Goal: Task Accomplishment & Management: Complete application form

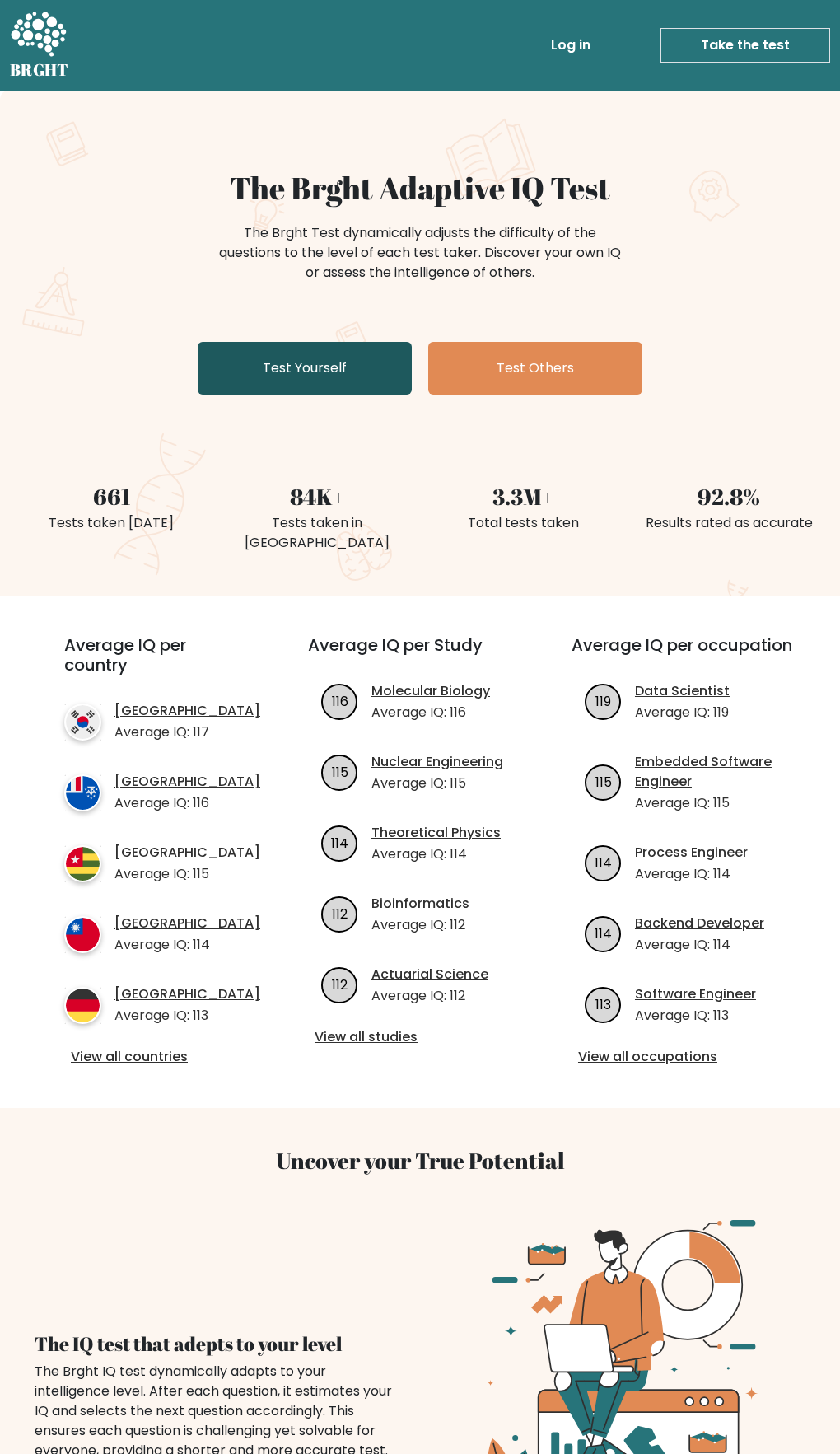
click at [348, 348] on link "Test Yourself" at bounding box center [305, 368] width 214 height 53
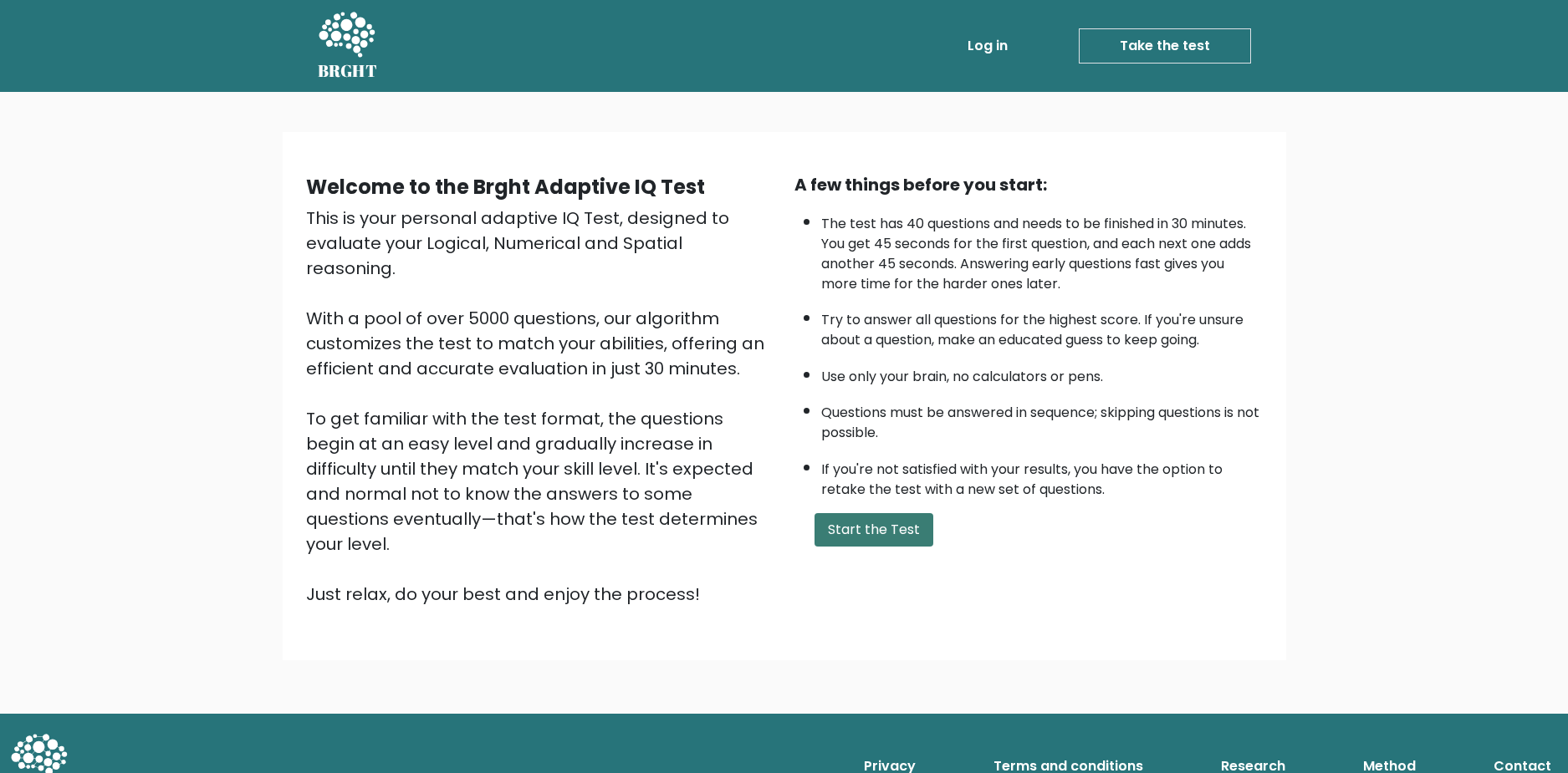
click at [864, 534] on button "Start the Test" at bounding box center [874, 530] width 119 height 34
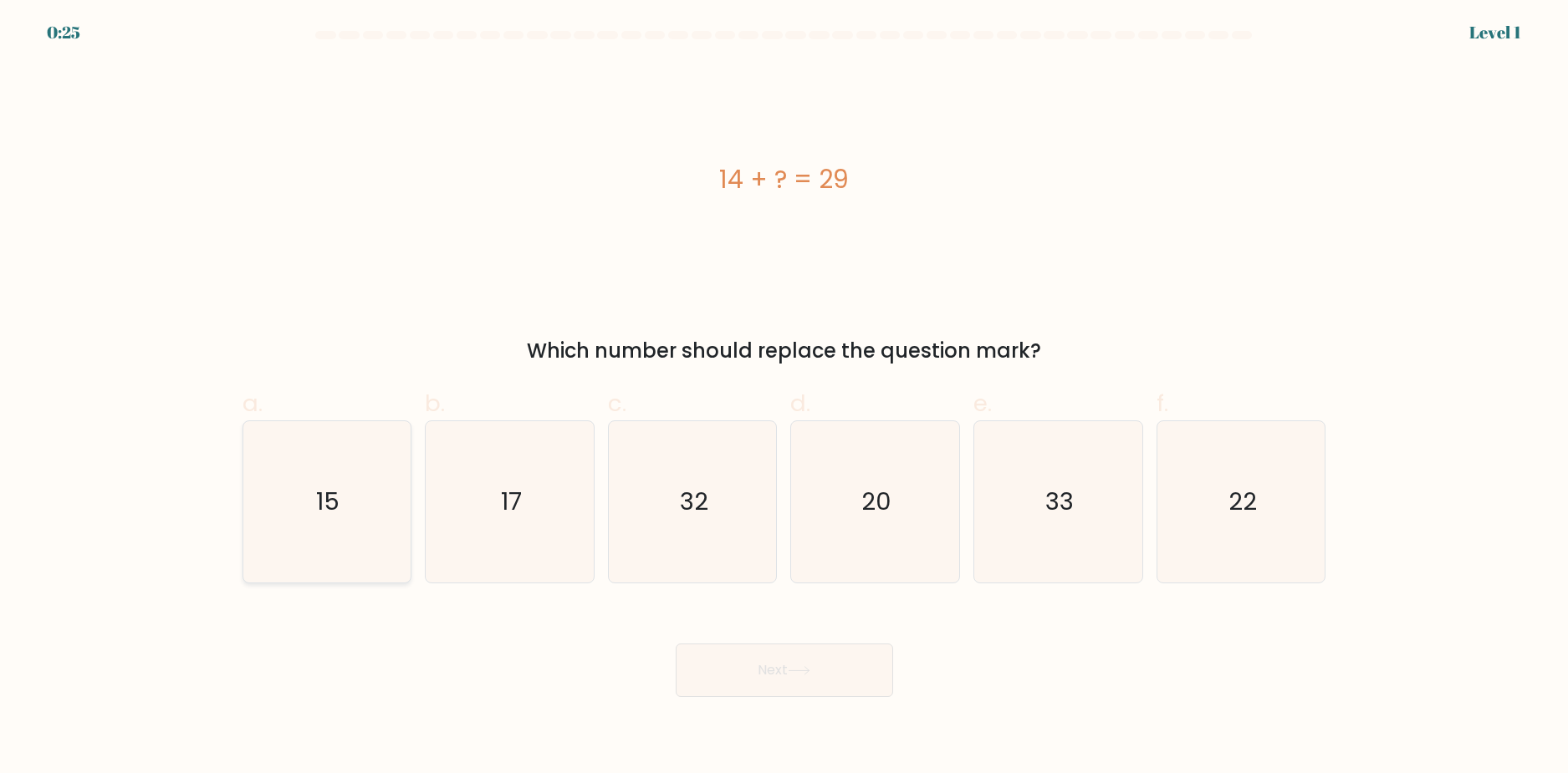
click at [375, 478] on icon "15" at bounding box center [326, 502] width 162 height 162
click at [784, 398] on input "a. 15" at bounding box center [784, 393] width 1 height 11
radio input "true"
click at [766, 655] on button "Next" at bounding box center [784, 671] width 217 height 54
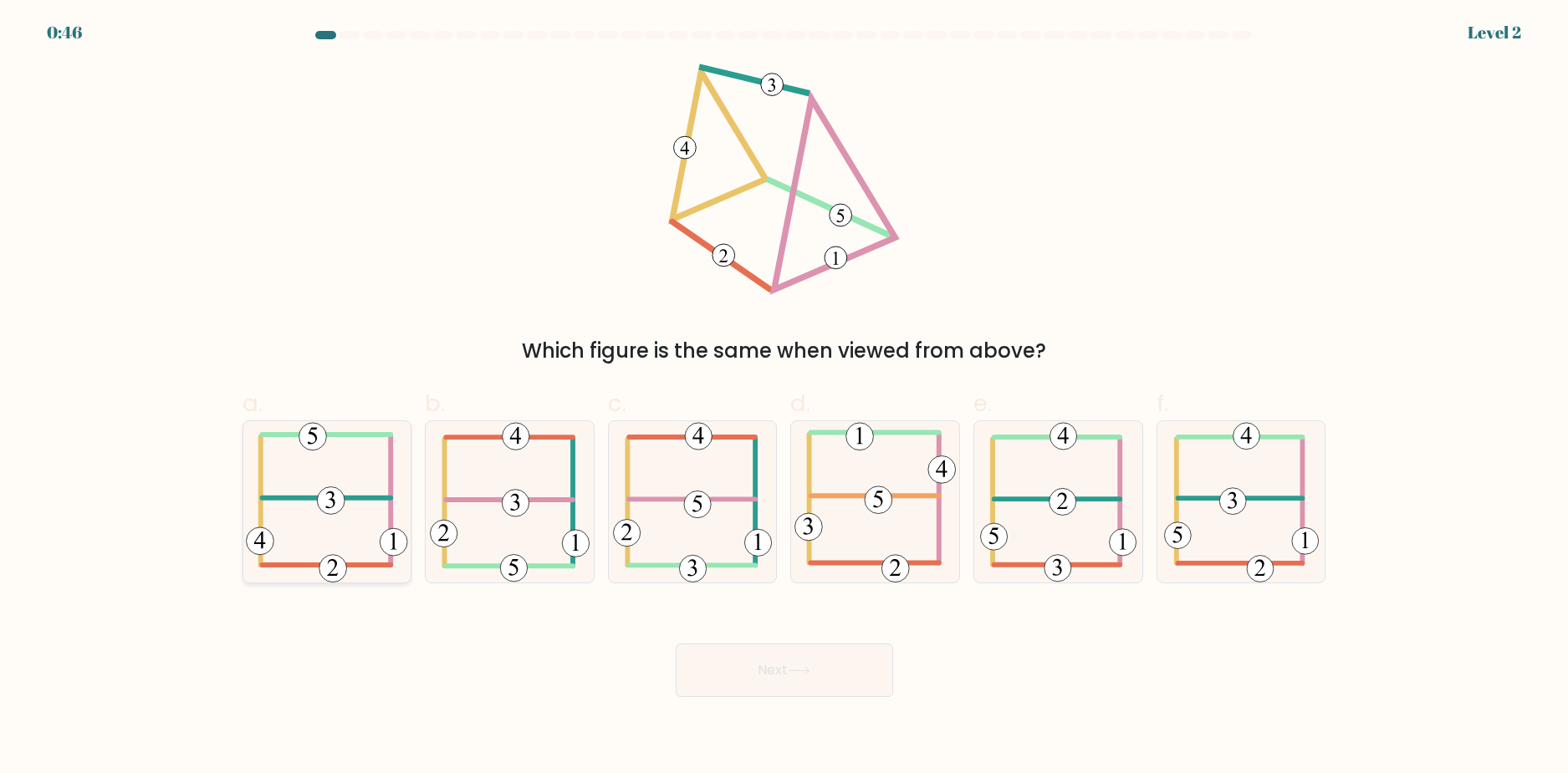
click at [357, 474] on icon at bounding box center [326, 502] width 162 height 162
click at [784, 398] on input "a." at bounding box center [784, 393] width 1 height 11
radio input "true"
click at [819, 651] on button "Next" at bounding box center [784, 671] width 217 height 54
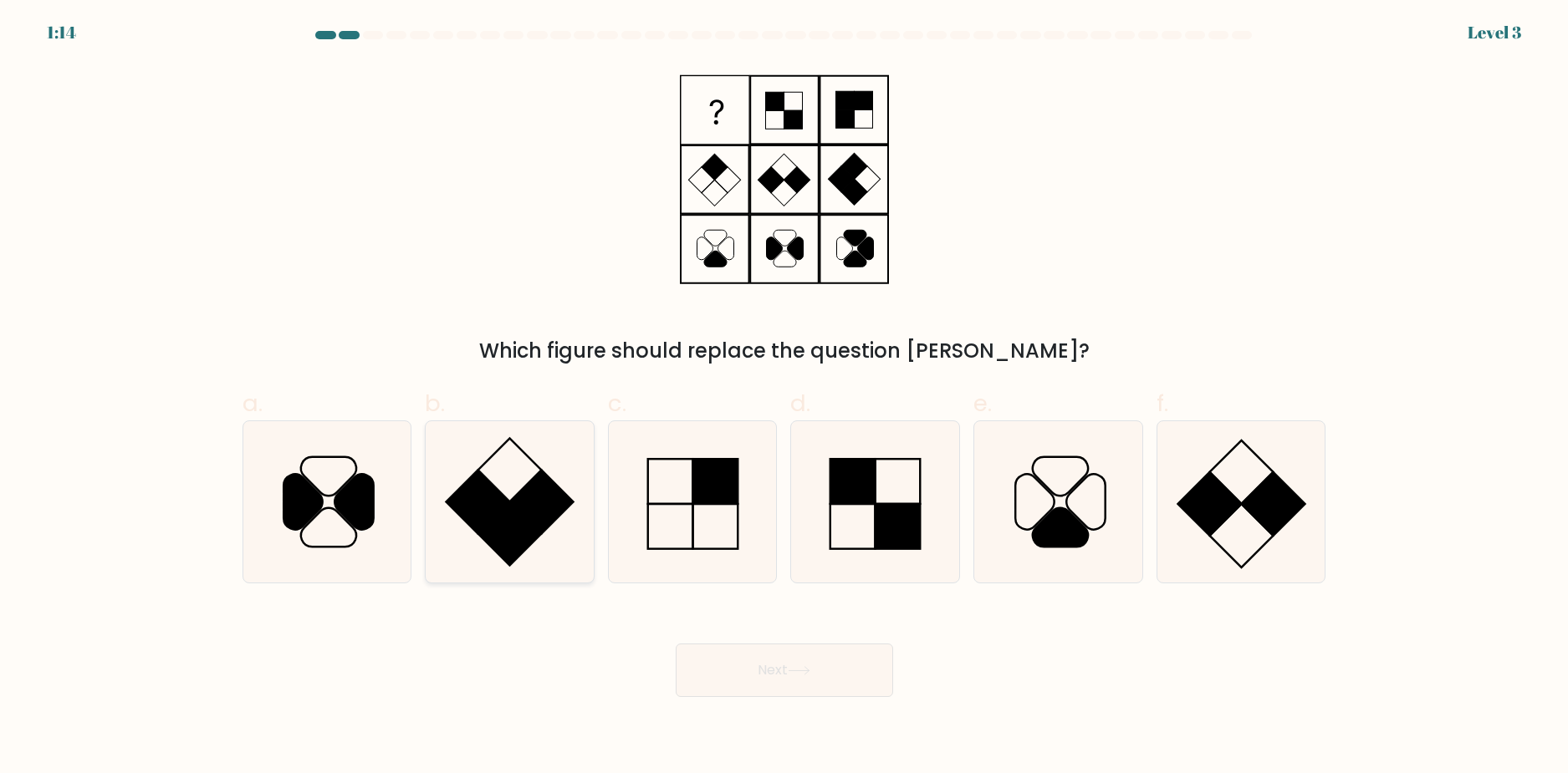
click at [527, 475] on icon at bounding box center [509, 502] width 162 height 162
click at [784, 398] on input "b." at bounding box center [784, 393] width 1 height 11
radio input "true"
click at [769, 641] on div "Next" at bounding box center [784, 651] width 1104 height 93
click at [772, 678] on button "Next" at bounding box center [784, 671] width 217 height 54
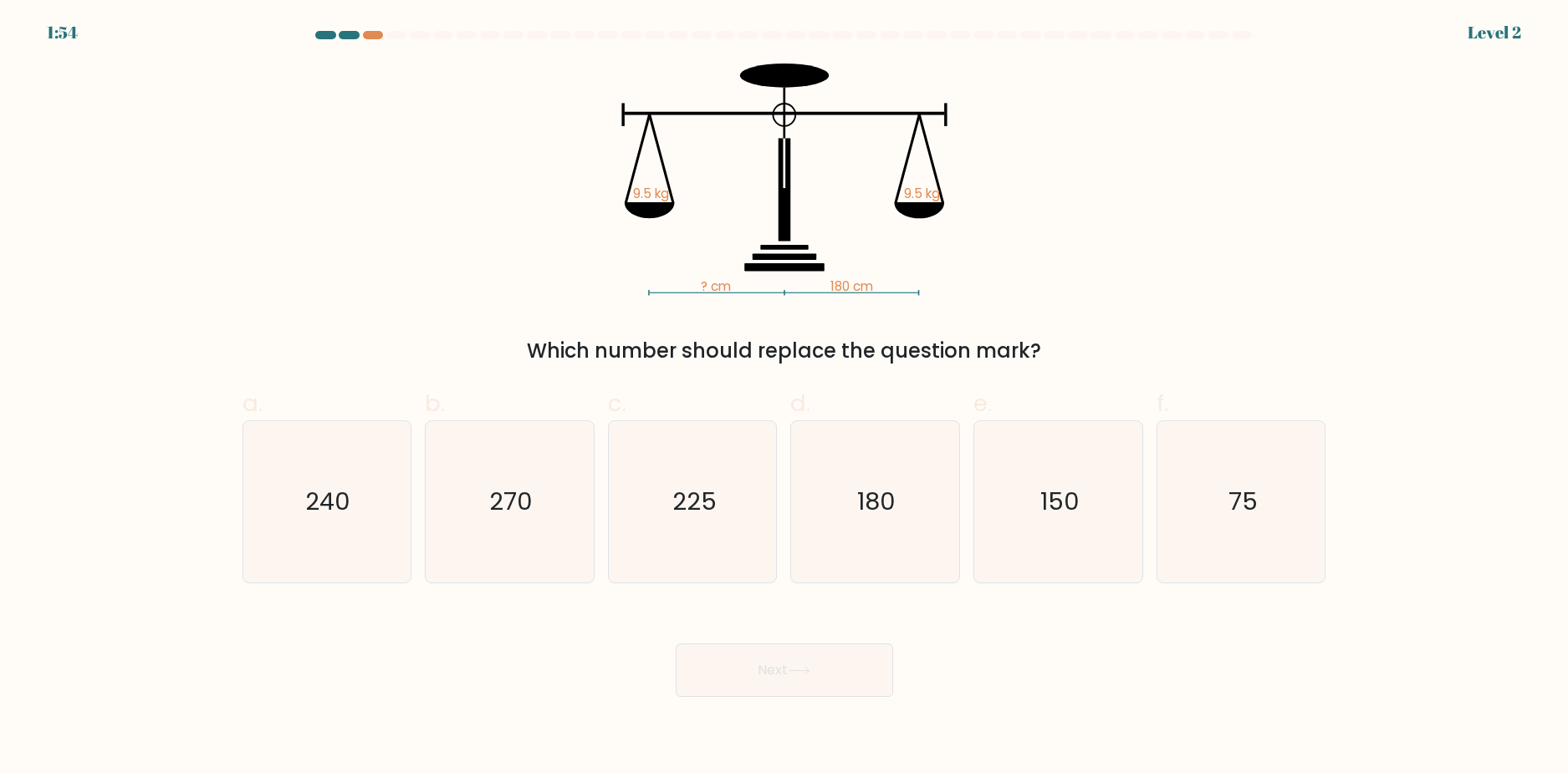
drag, startPoint x: 549, startPoint y: 349, endPoint x: 969, endPoint y: 356, distance: 420.1
click at [969, 356] on div "Which number should replace the question mark?" at bounding box center [784, 351] width 1064 height 30
click at [1023, 316] on div "? cm 180 cm 9.5 kg 9.5 kg Which number should replace the question mark?" at bounding box center [784, 215] width 1104 height 302
click at [845, 485] on icon "180" at bounding box center [874, 502] width 162 height 162
click at [785, 398] on input "d. 180" at bounding box center [784, 393] width 1 height 11
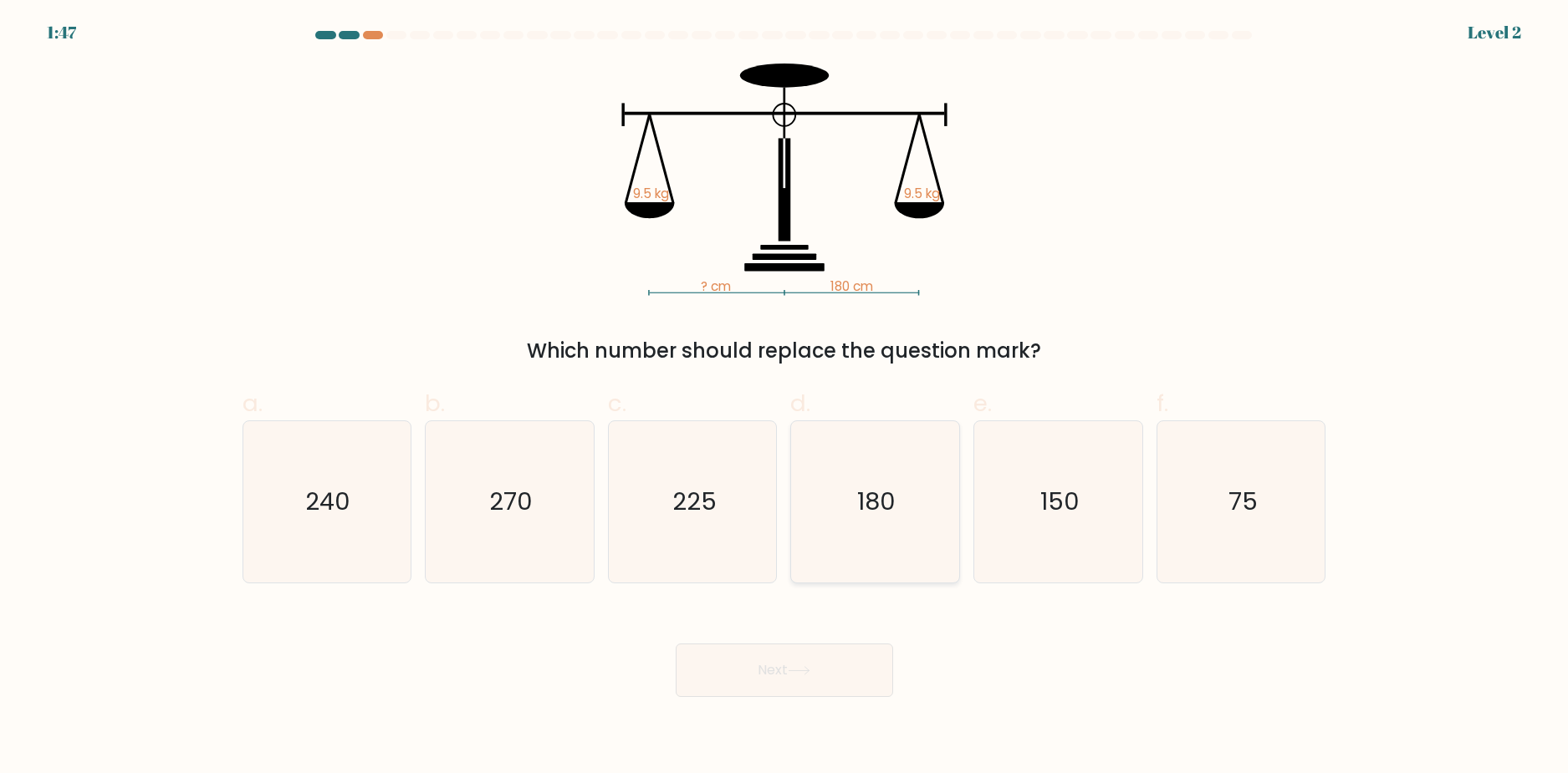
radio input "true"
click at [789, 660] on button "Next" at bounding box center [784, 671] width 217 height 54
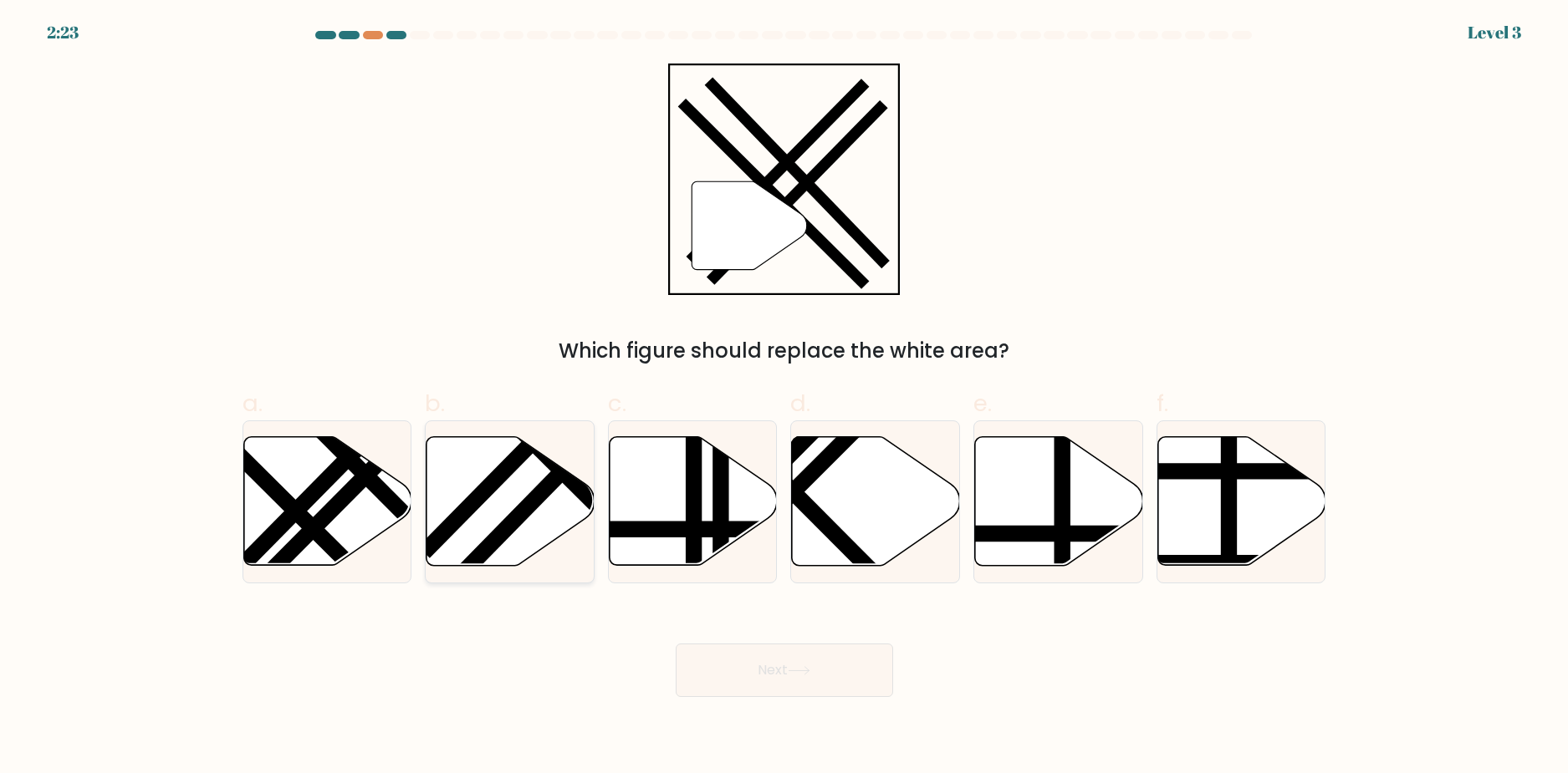
click at [531, 487] on icon at bounding box center [511, 502] width 168 height 129
click at [784, 398] on input "b." at bounding box center [784, 393] width 1 height 11
radio input "true"
click at [756, 654] on button "Next" at bounding box center [784, 671] width 217 height 54
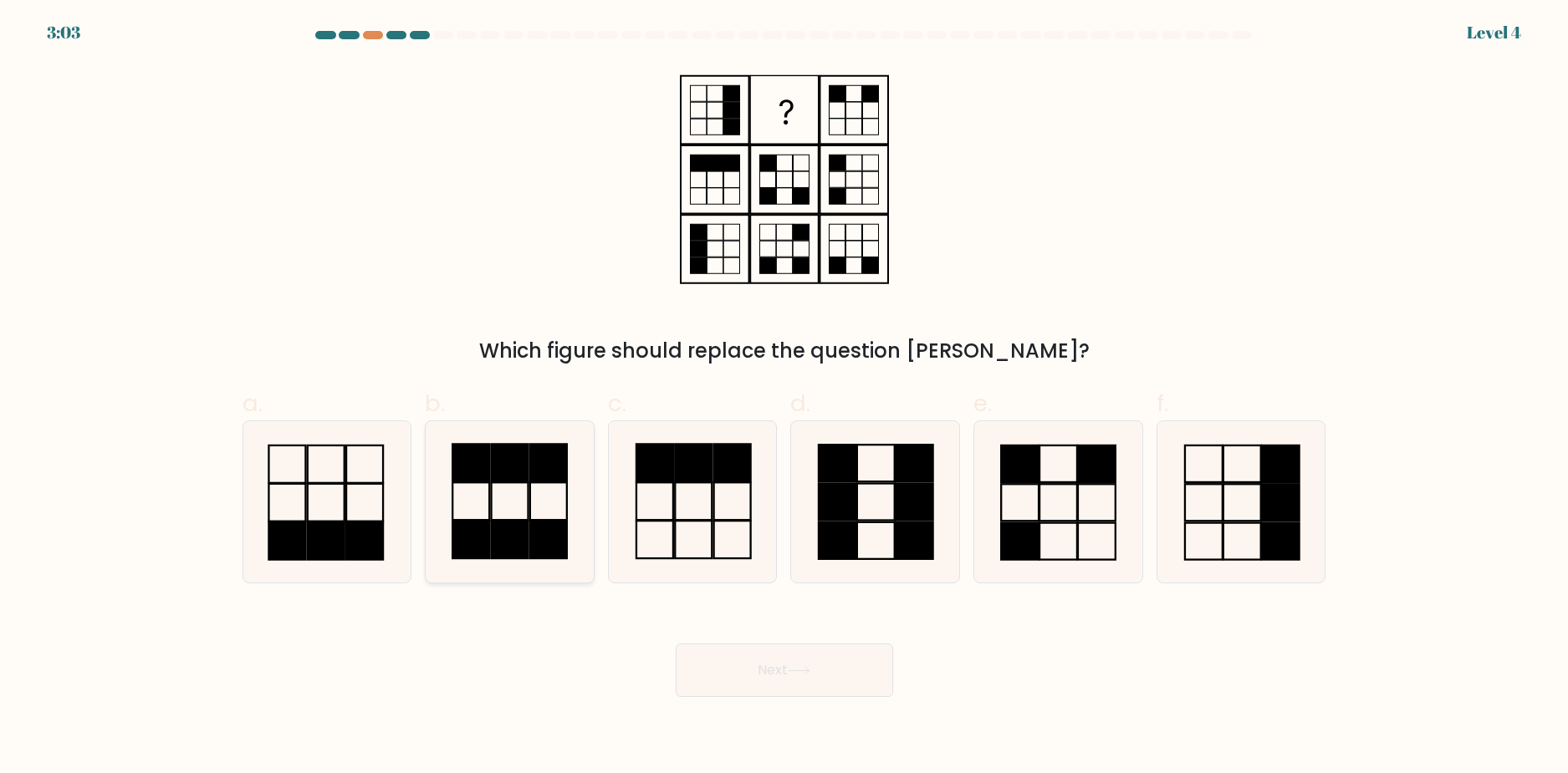
click at [526, 492] on icon at bounding box center [509, 502] width 162 height 162
click at [784, 398] on input "b." at bounding box center [784, 393] width 1 height 11
radio input "true"
click at [777, 671] on button "Next" at bounding box center [784, 671] width 217 height 54
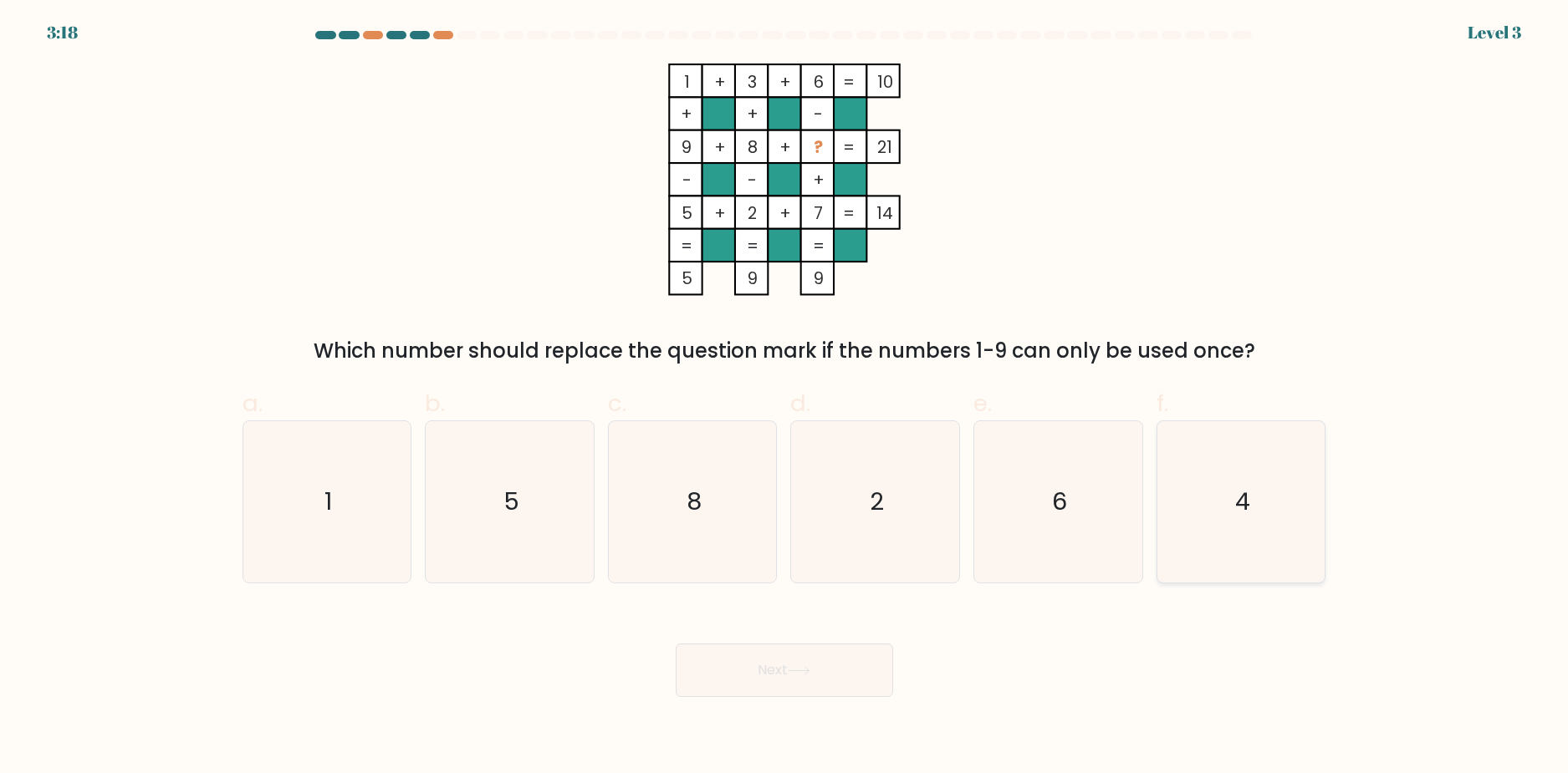
click at [1205, 485] on icon "4" at bounding box center [1241, 502] width 162 height 162
click at [785, 398] on input "f. 4" at bounding box center [784, 393] width 1 height 11
radio input "true"
click at [783, 700] on body "3:18 Level 3" at bounding box center [784, 386] width 1568 height 773
click at [794, 672] on icon at bounding box center [799, 671] width 23 height 9
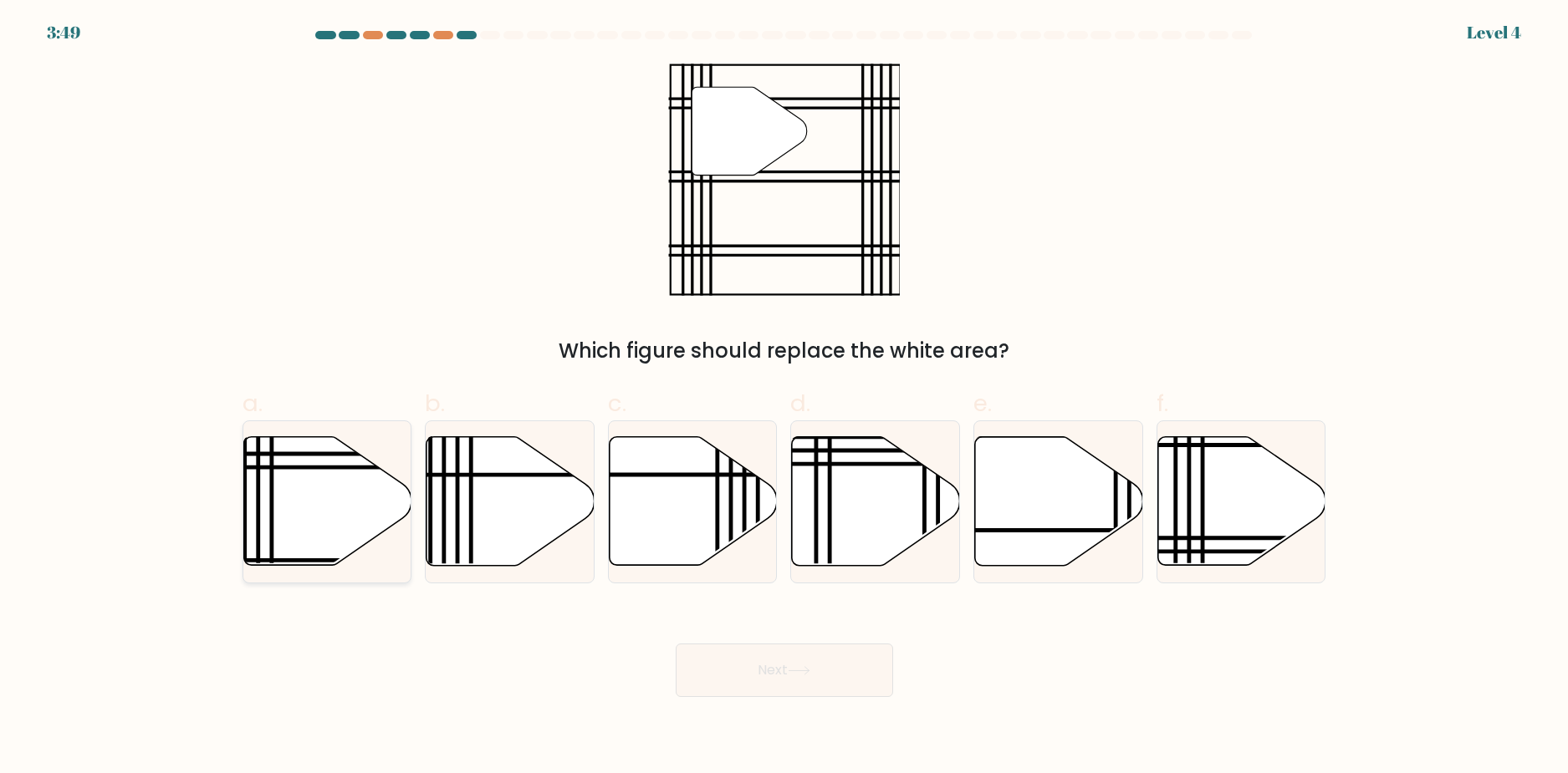
click at [335, 492] on icon at bounding box center [327, 502] width 168 height 129
click at [784, 398] on input "a." at bounding box center [784, 393] width 1 height 11
radio input "true"
click at [832, 703] on body "3:49 Level 4" at bounding box center [784, 386] width 1568 height 773
click at [822, 690] on button "Next" at bounding box center [784, 671] width 217 height 54
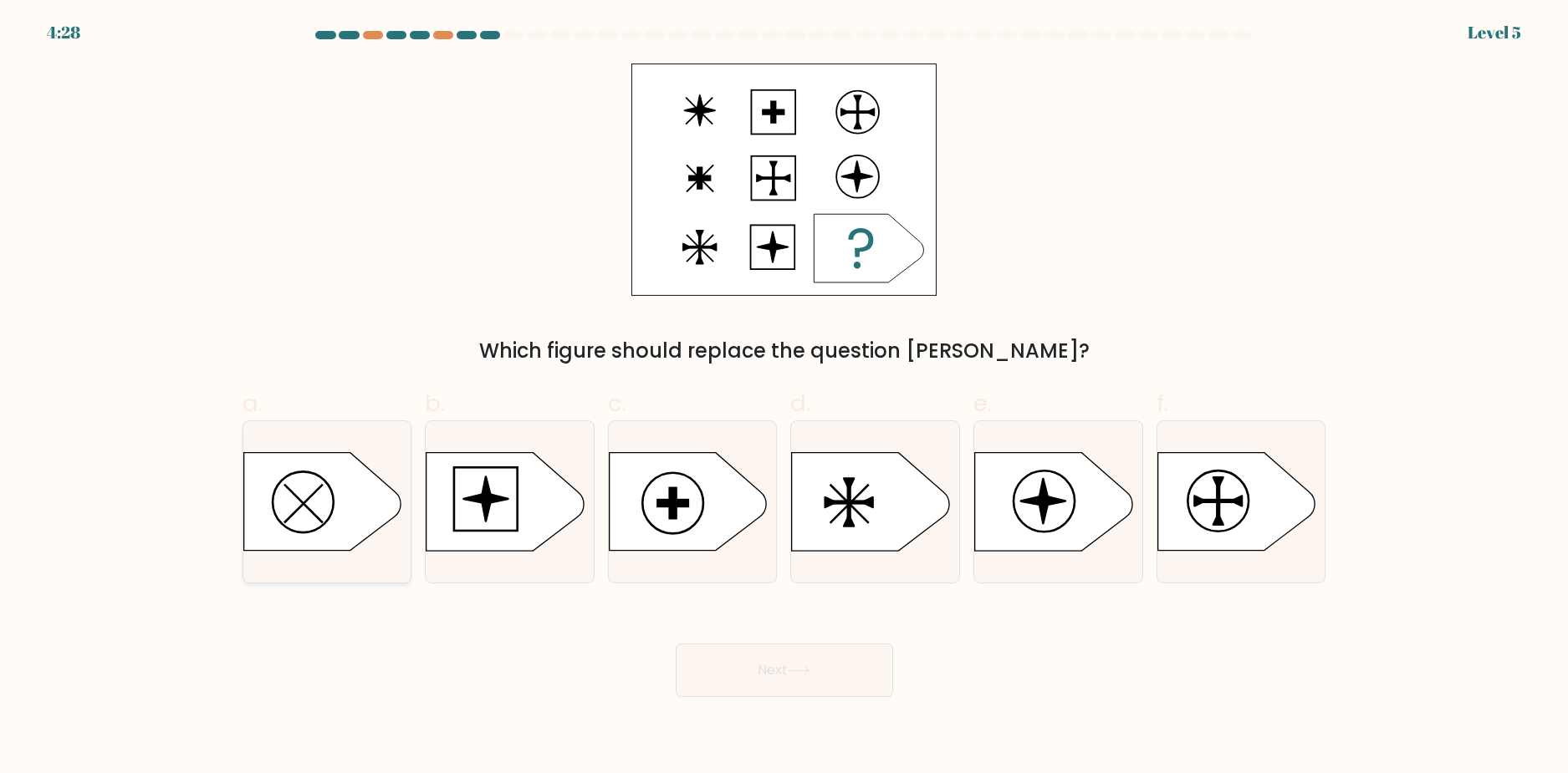
click at [340, 492] on icon at bounding box center [322, 502] width 157 height 98
click at [784, 398] on input "a." at bounding box center [784, 393] width 1 height 11
radio input "true"
click at [800, 704] on body "4:27 Level 5 a." at bounding box center [784, 386] width 1568 height 773
click at [802, 680] on button "Next" at bounding box center [784, 671] width 217 height 54
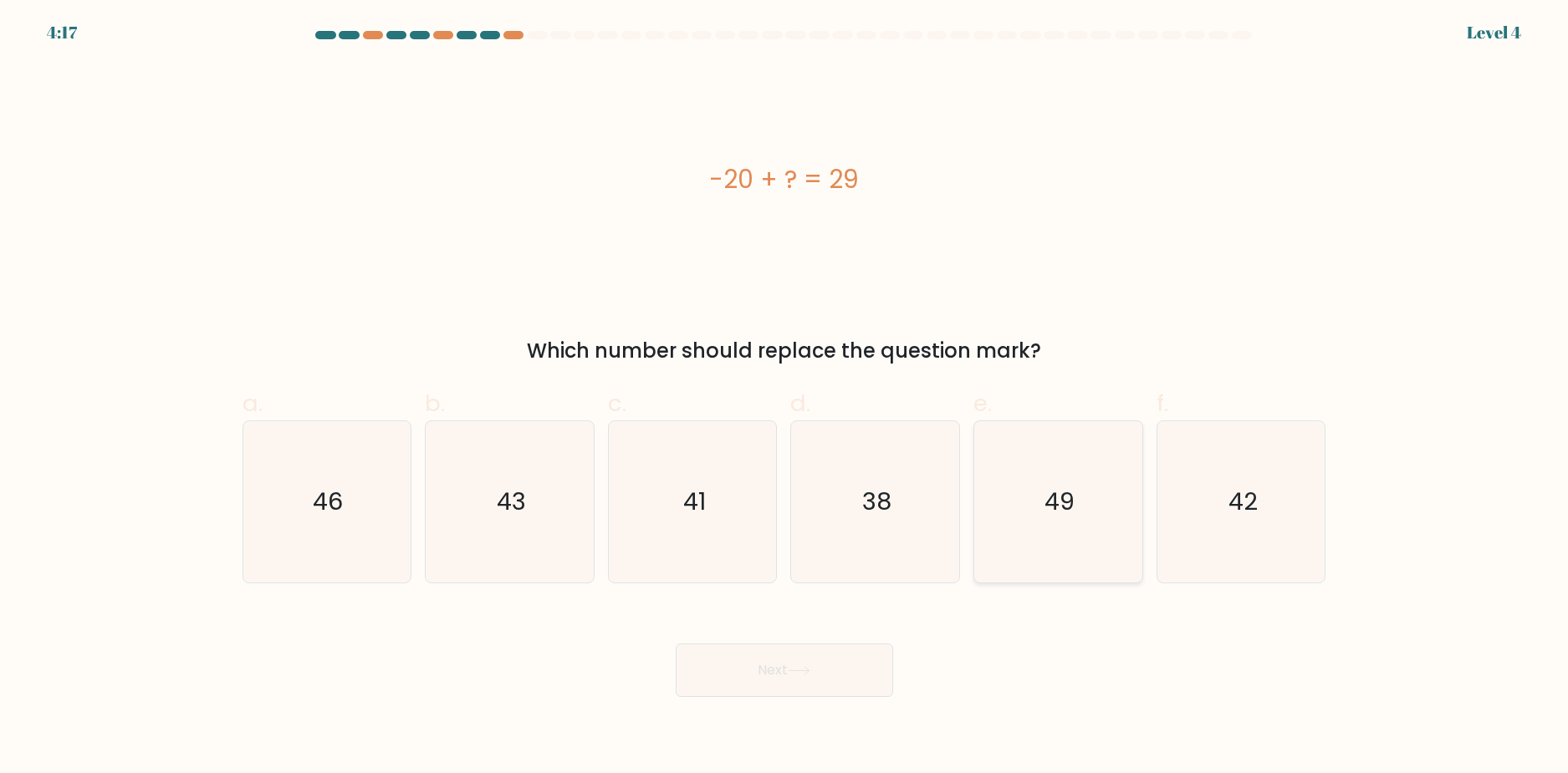
click at [1022, 521] on icon "49" at bounding box center [1058, 502] width 162 height 162
click at [785, 398] on input "e. 49" at bounding box center [784, 393] width 1 height 11
radio input "true"
click at [782, 664] on button "Next" at bounding box center [784, 671] width 217 height 54
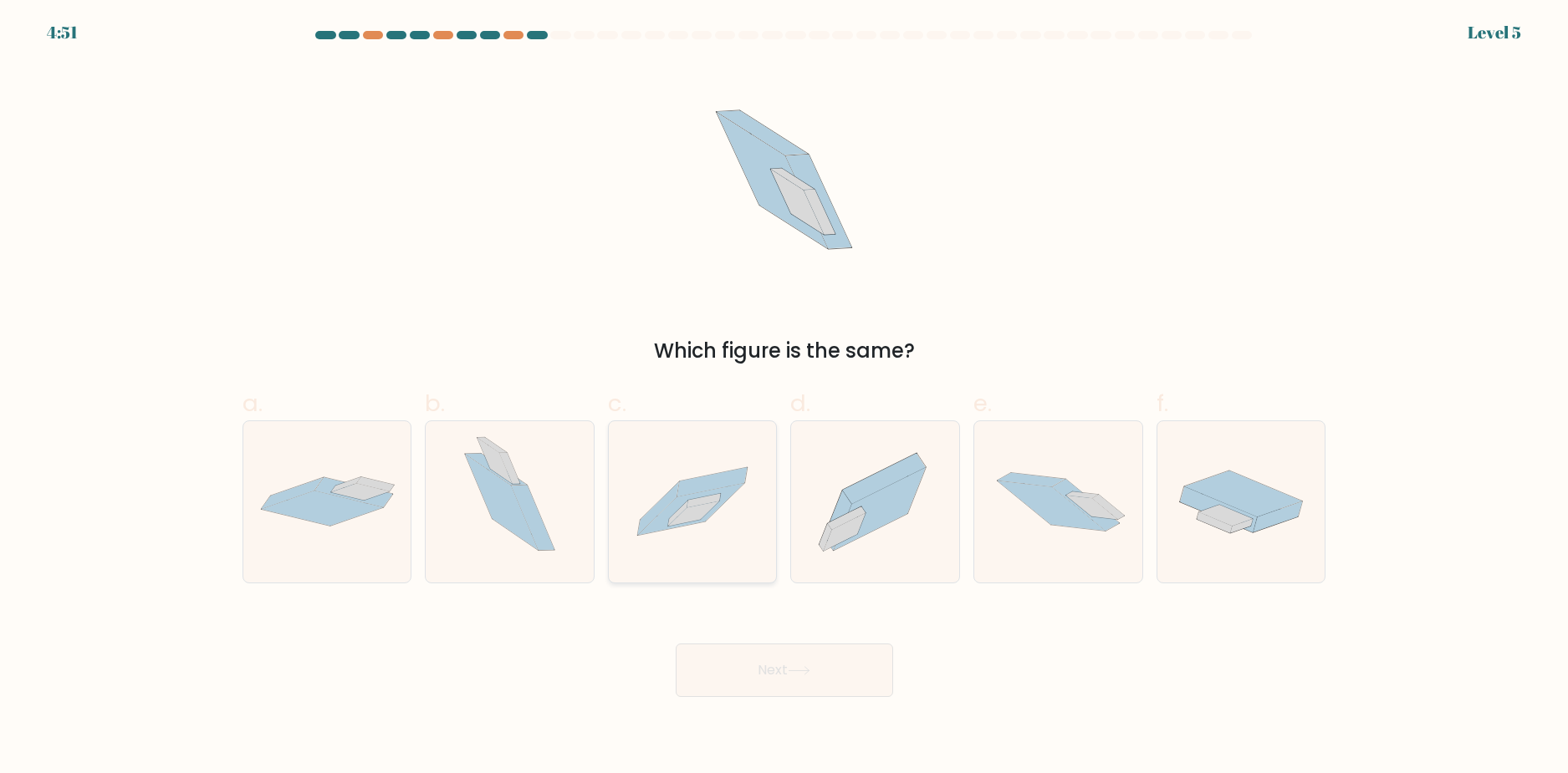
click at [679, 468] on icon at bounding box center [693, 502] width 168 height 113
click at [784, 398] on input "c." at bounding box center [784, 393] width 1 height 11
radio input "true"
click at [800, 692] on button "Next" at bounding box center [784, 671] width 217 height 54
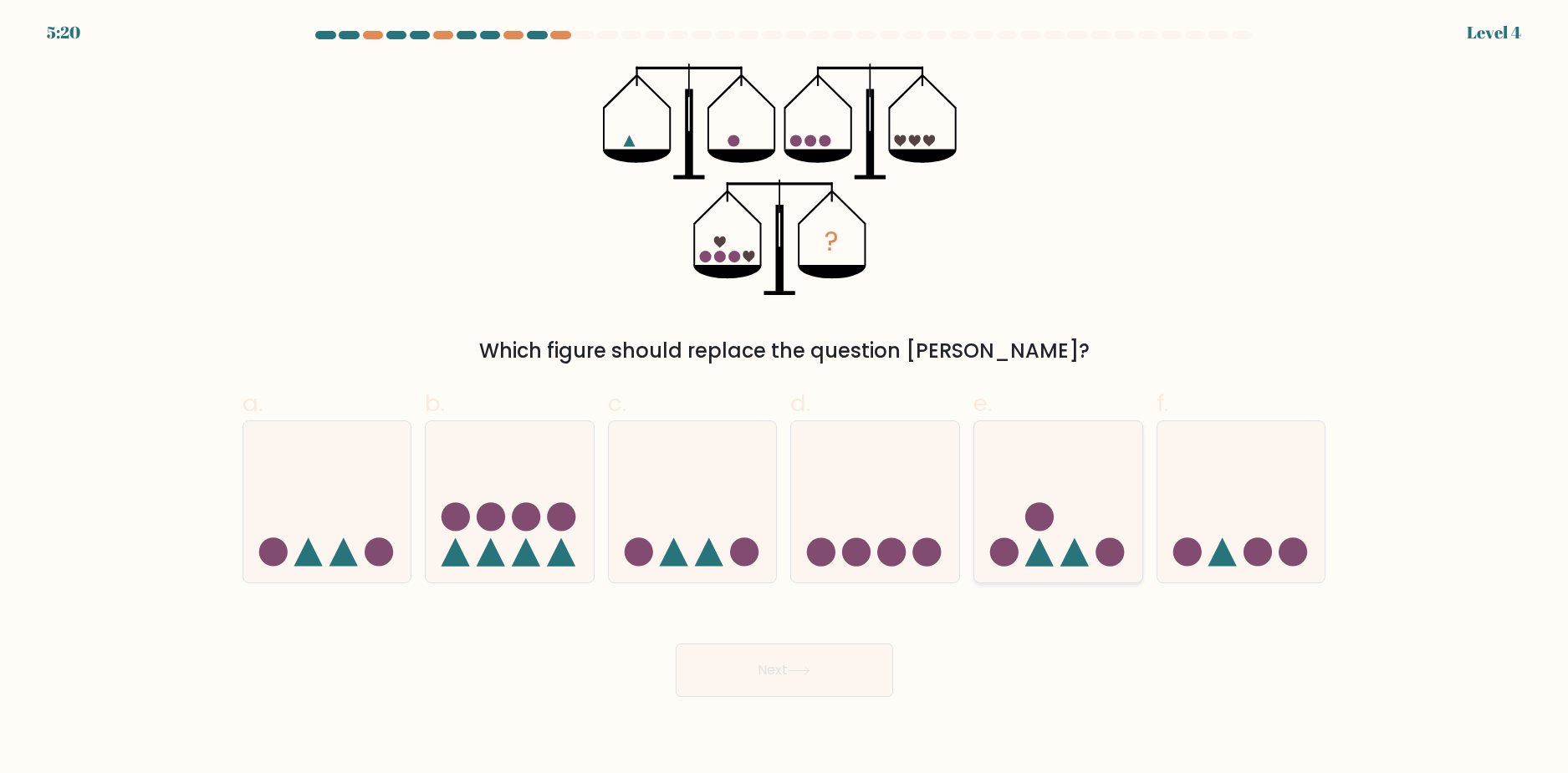
click at [1083, 501] on icon at bounding box center [1058, 502] width 168 height 139
click at [785, 398] on input "e." at bounding box center [784, 393] width 1 height 11
radio input "true"
click at [821, 674] on button "Next" at bounding box center [784, 671] width 217 height 54
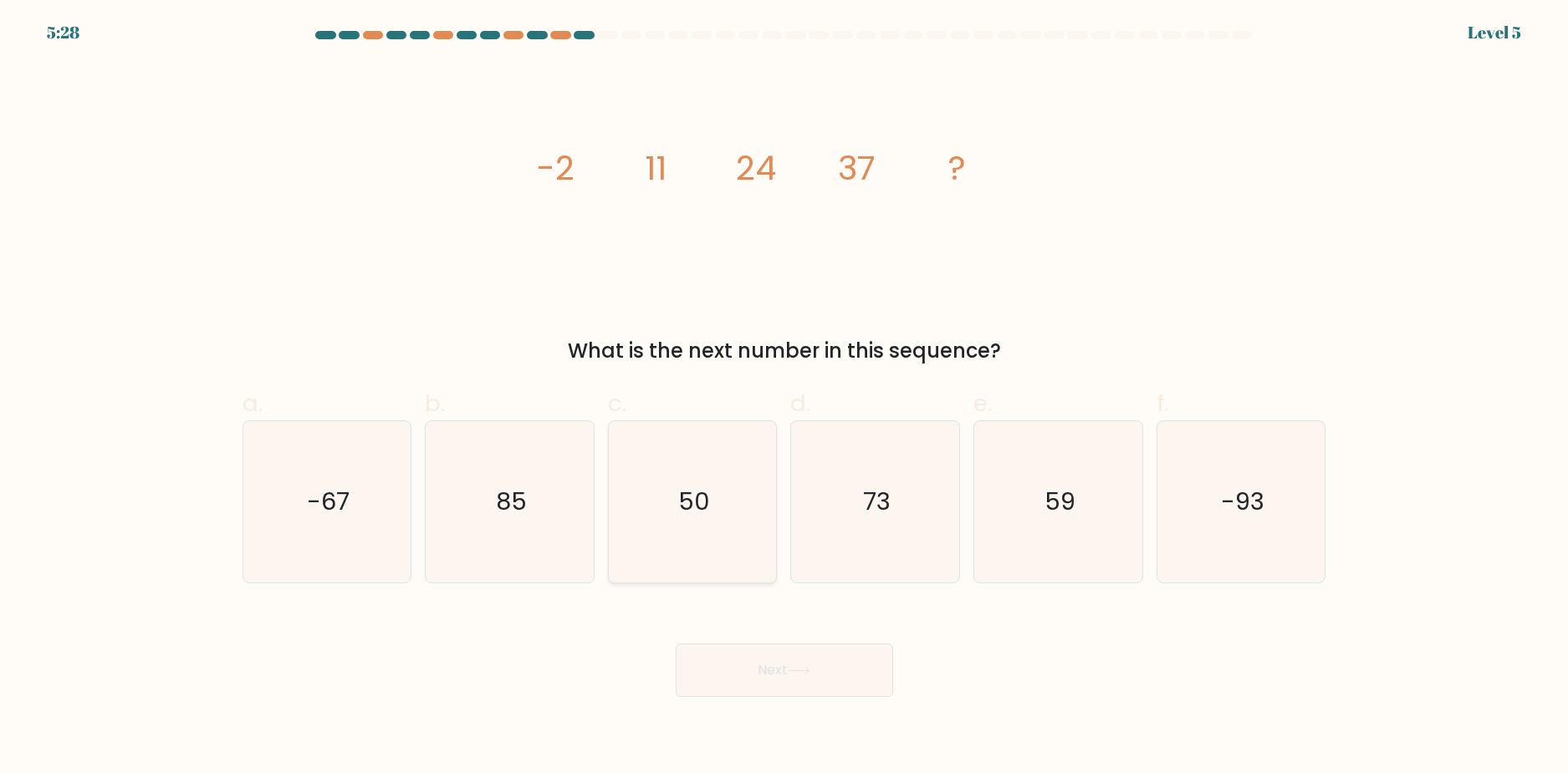
click at [692, 460] on icon "50" at bounding box center [693, 502] width 162 height 162
click at [784, 398] on input "c. 50" at bounding box center [784, 393] width 1 height 11
radio input "true"
click at [777, 665] on button "Next" at bounding box center [784, 671] width 217 height 54
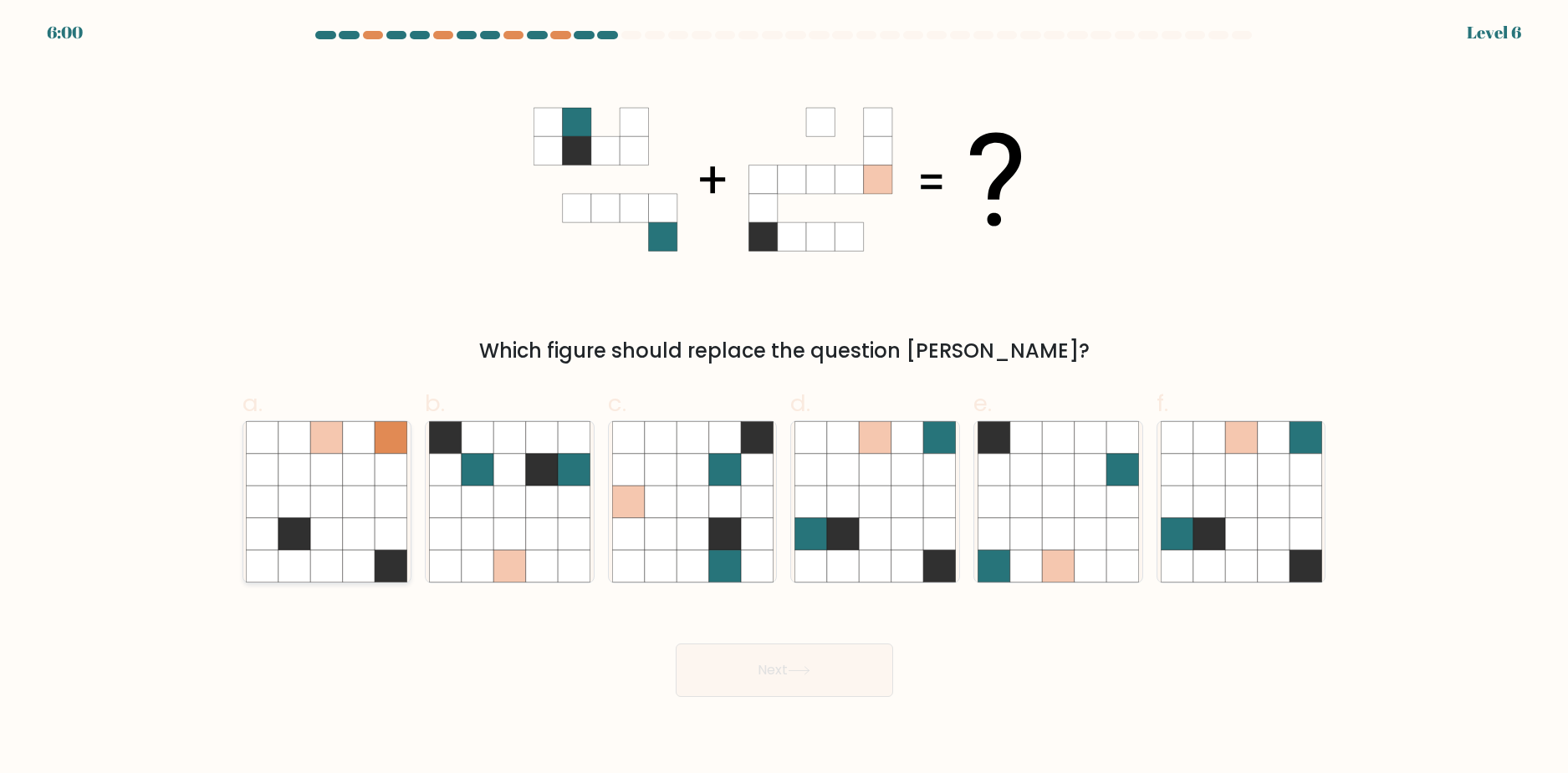
click at [366, 479] on icon at bounding box center [358, 470] width 32 height 32
click at [784, 398] on input "a." at bounding box center [784, 393] width 1 height 11
radio input "true"
click at [742, 682] on button "Next" at bounding box center [784, 671] width 217 height 54
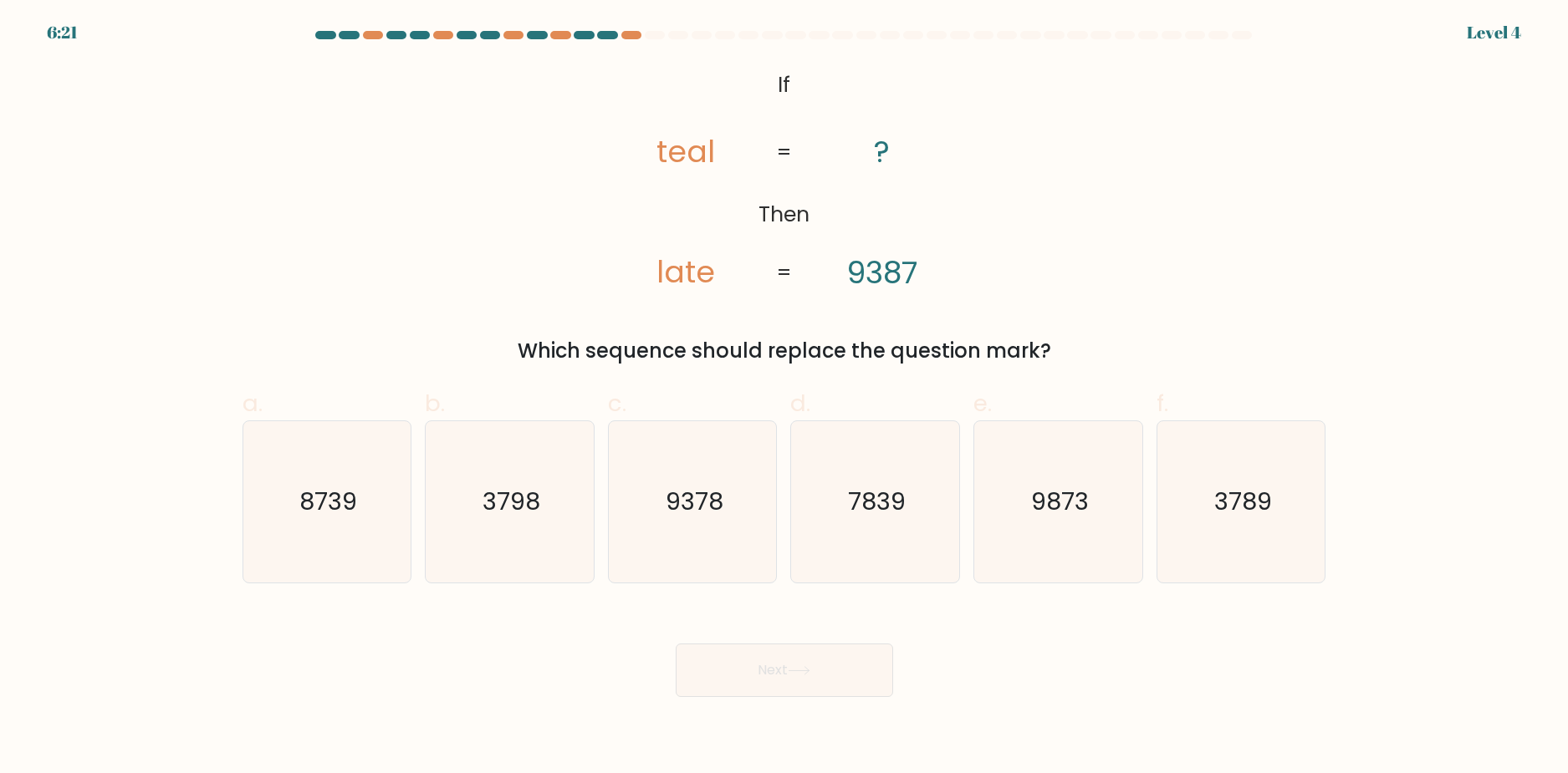
click at [1272, 185] on div "@import url('[URL][DOMAIN_NAME]); If Then teal late ? 9387 = = Which sequence s…" at bounding box center [784, 215] width 1104 height 302
click at [340, 458] on icon "8739" at bounding box center [326, 502] width 162 height 162
click at [784, 398] on input "a. 8739" at bounding box center [784, 393] width 1 height 11
radio input "true"
click at [820, 674] on button "Next" at bounding box center [784, 671] width 217 height 54
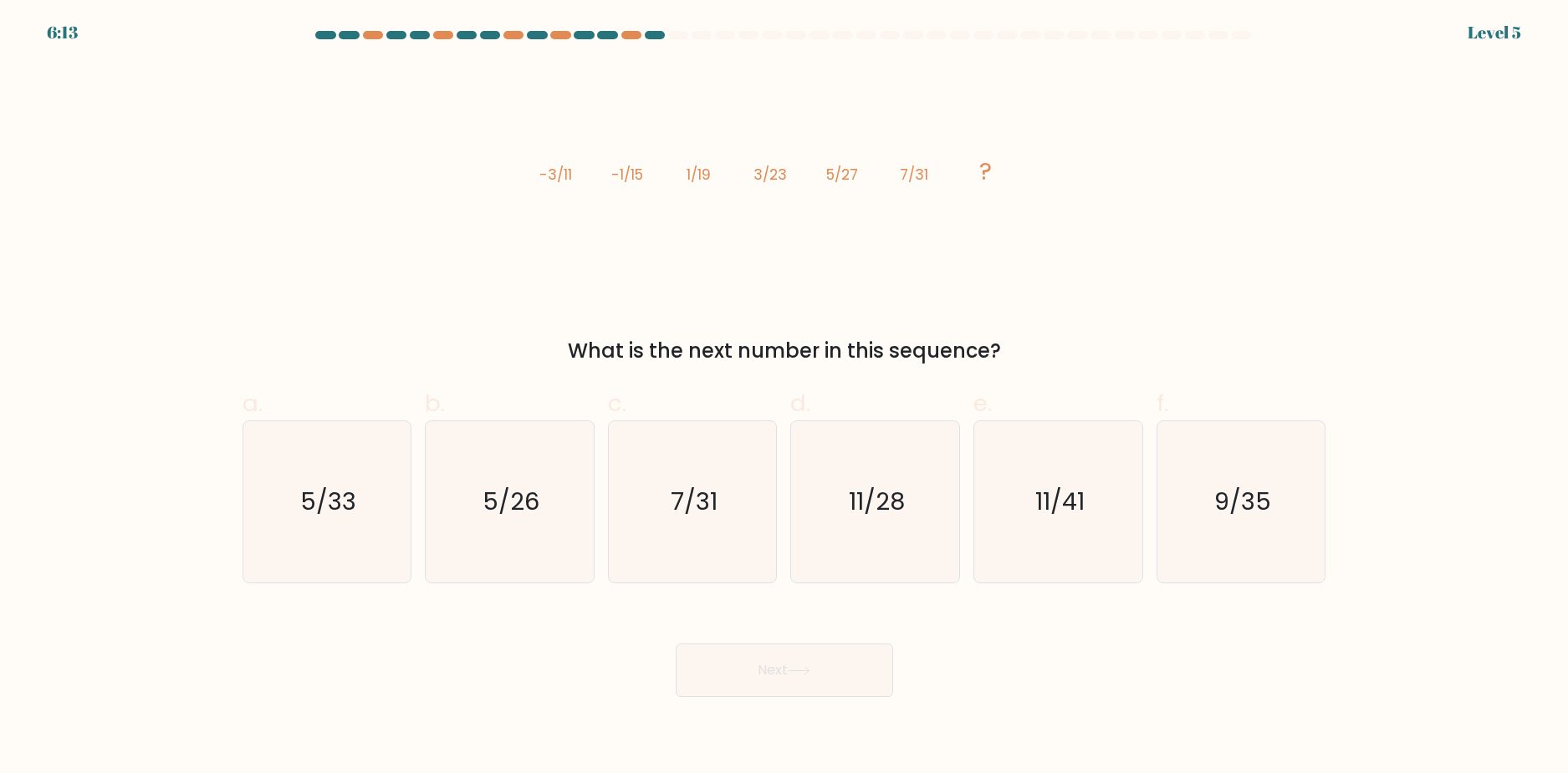
click at [1024, 598] on form at bounding box center [784, 364] width 1568 height 666
click at [1011, 535] on icon "11/41" at bounding box center [1058, 502] width 162 height 162
click at [785, 398] on input "e. 11/41" at bounding box center [784, 393] width 1 height 11
radio input "true"
click at [840, 659] on button "Next" at bounding box center [784, 671] width 217 height 54
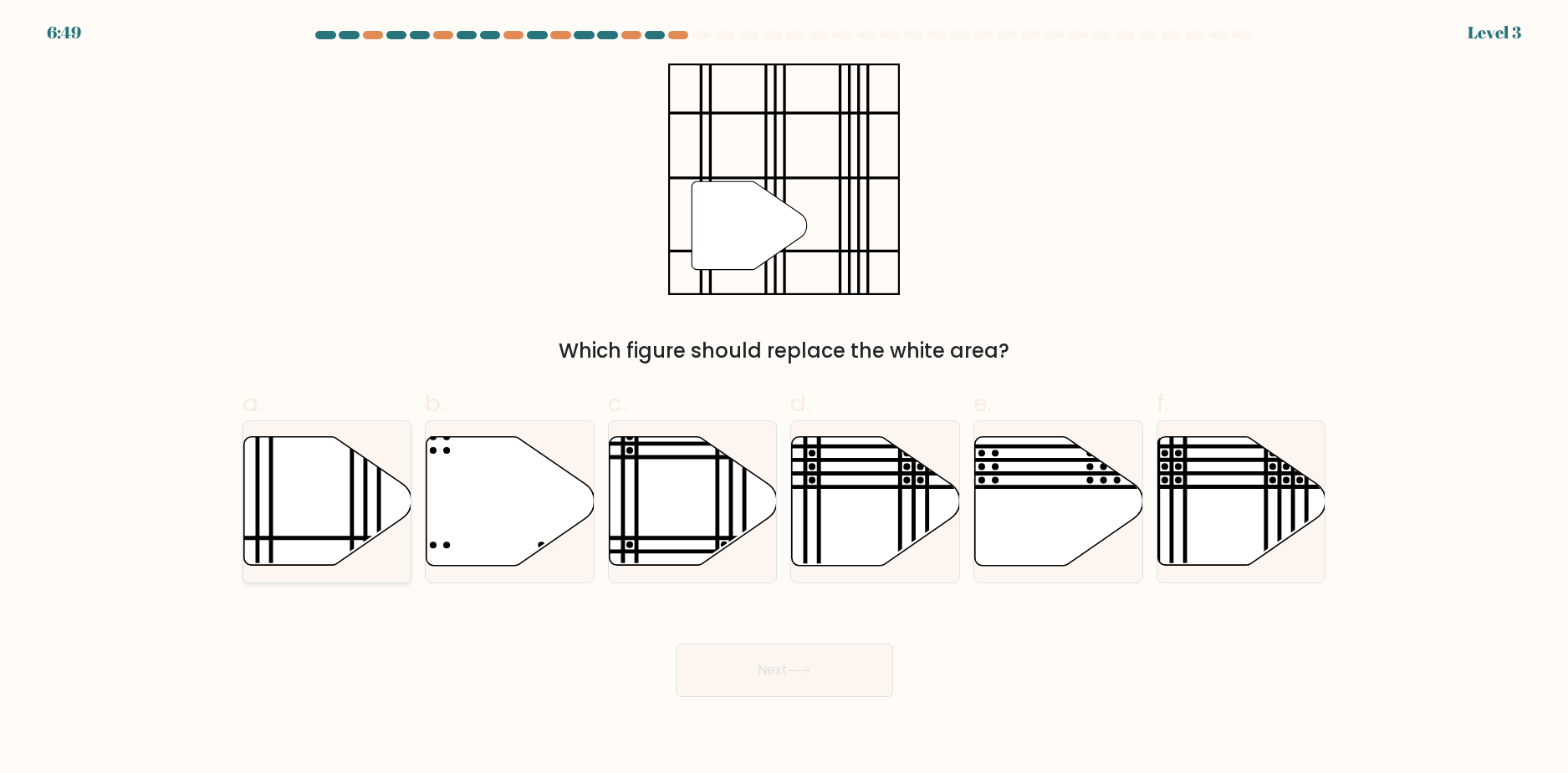
click at [355, 510] on icon at bounding box center [327, 502] width 168 height 129
click at [784, 398] on input "a." at bounding box center [784, 393] width 1 height 11
radio input "true"
click at [805, 684] on button "Next" at bounding box center [784, 671] width 217 height 54
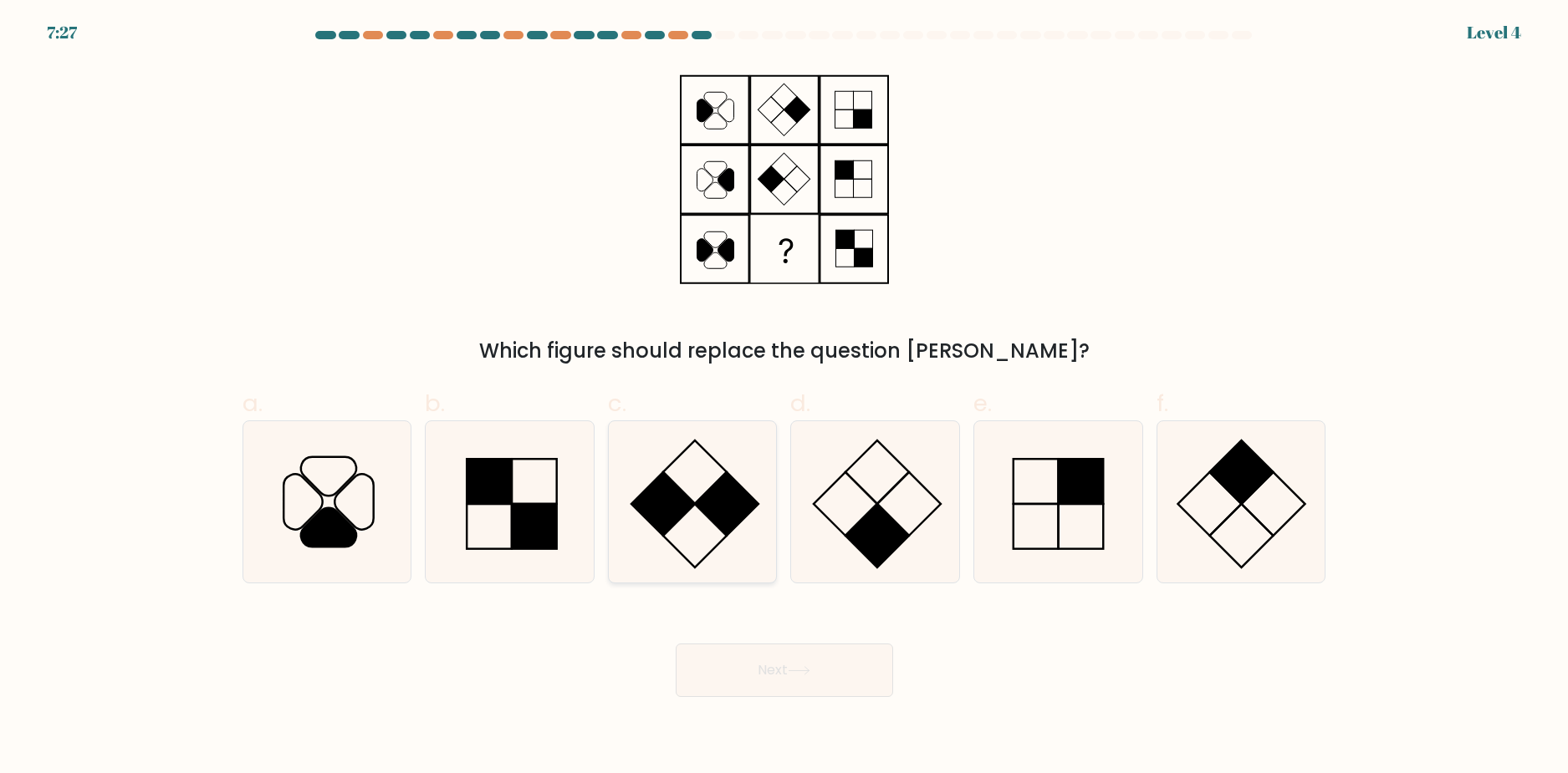
click at [685, 488] on icon at bounding box center [693, 502] width 162 height 162
click at [784, 398] on input "c." at bounding box center [784, 393] width 1 height 11
radio input "true"
click at [779, 658] on button "Next" at bounding box center [784, 671] width 217 height 54
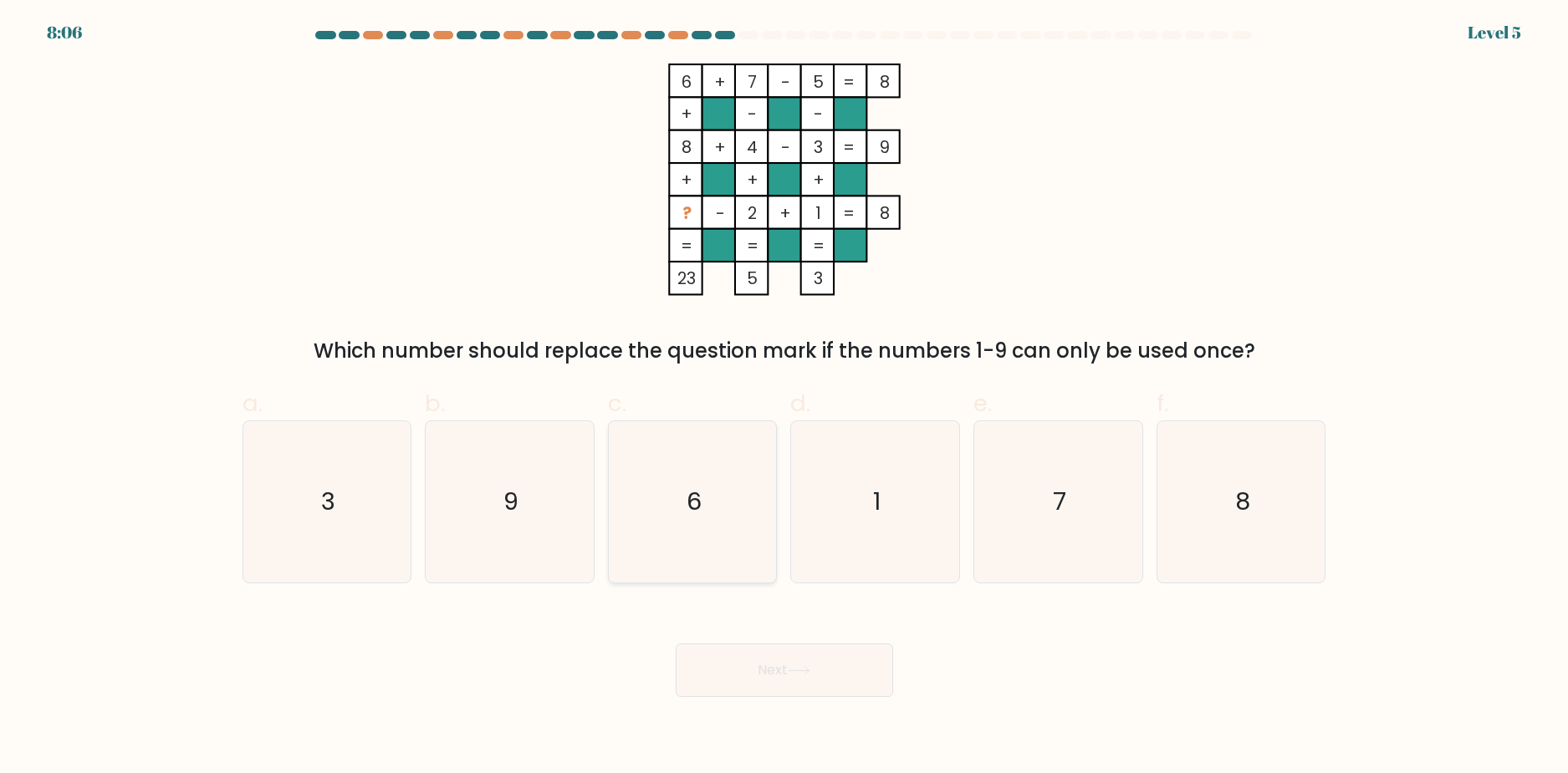
click at [655, 557] on icon "6" at bounding box center [693, 502] width 162 height 162
click at [784, 398] on input "c. 6" at bounding box center [784, 393] width 1 height 11
radio input "true"
click at [754, 656] on button "Next" at bounding box center [784, 671] width 217 height 54
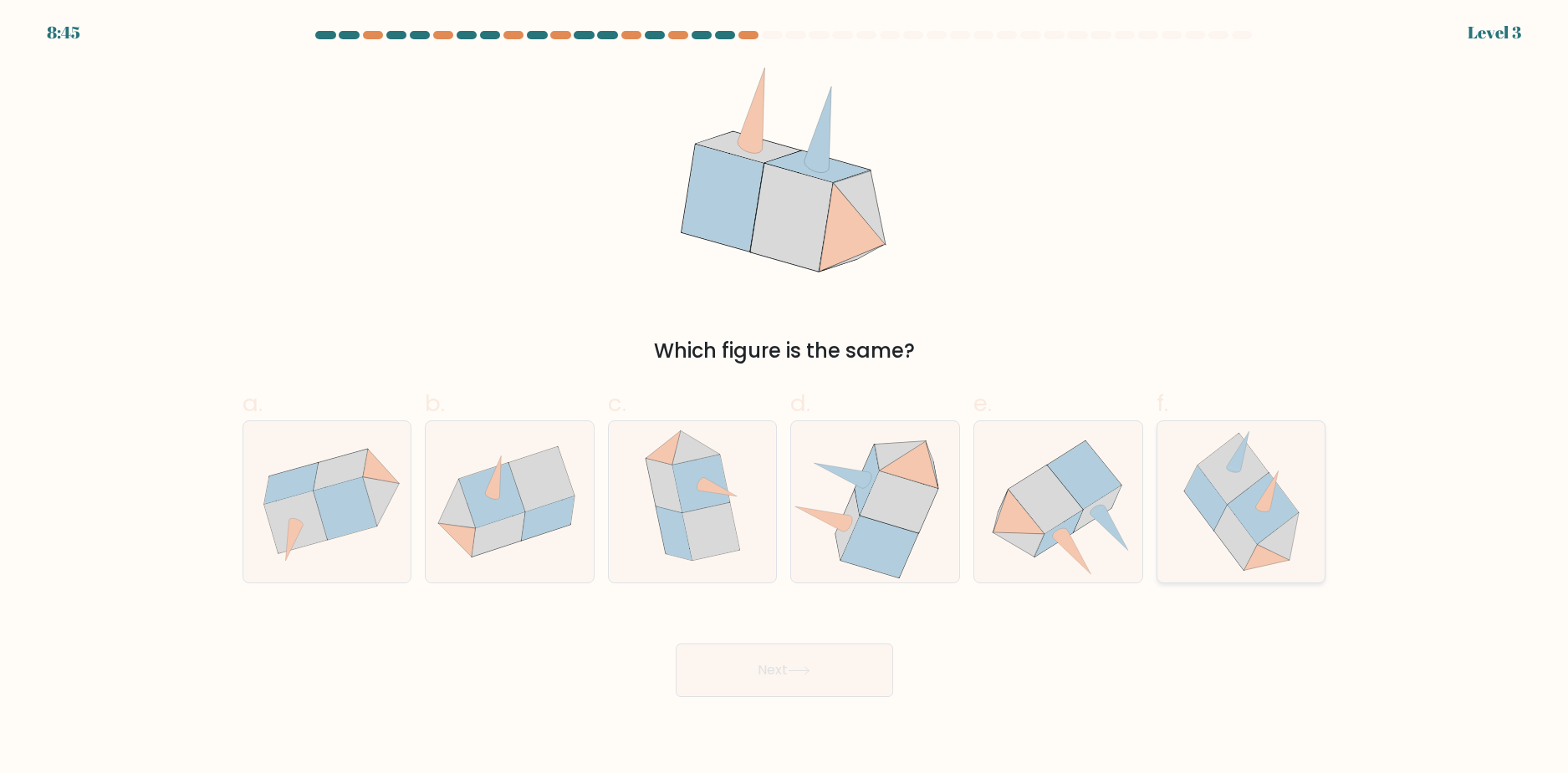
click at [1259, 485] on icon at bounding box center [1262, 509] width 70 height 71
click at [785, 398] on input "f." at bounding box center [784, 393] width 1 height 11
radio input "true"
click at [831, 672] on button "Next" at bounding box center [784, 671] width 217 height 54
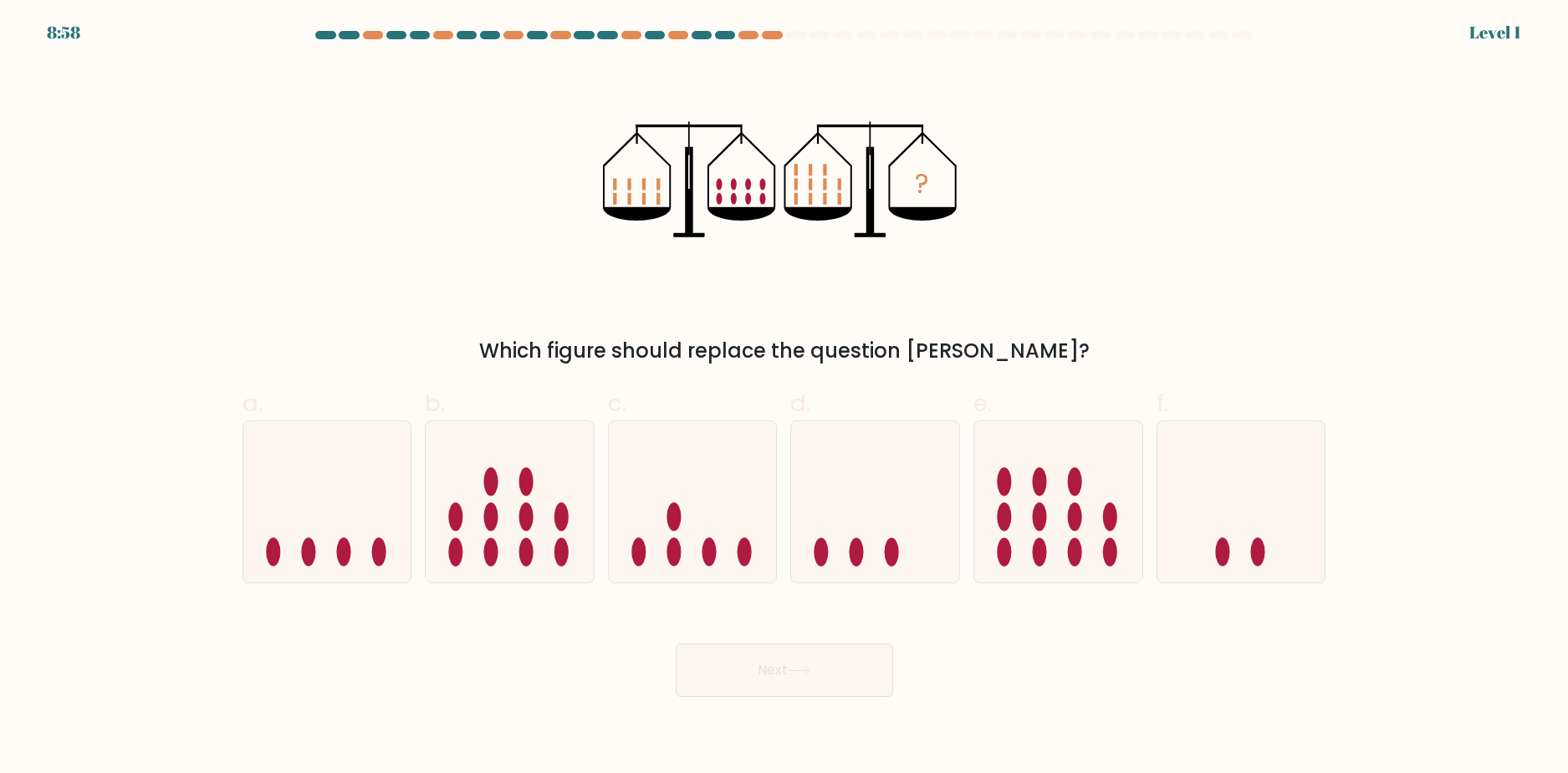
drag, startPoint x: 559, startPoint y: 355, endPoint x: 1028, endPoint y: 356, distance: 469.0
click at [1028, 356] on div "Which figure should replace the question [PERSON_NAME]?" at bounding box center [784, 351] width 1064 height 30
click at [1146, 261] on div "? Which figure should replace the question mark?" at bounding box center [784, 215] width 1104 height 302
click at [1060, 496] on icon at bounding box center [1058, 502] width 168 height 139
click at [785, 398] on input "e." at bounding box center [784, 393] width 1 height 11
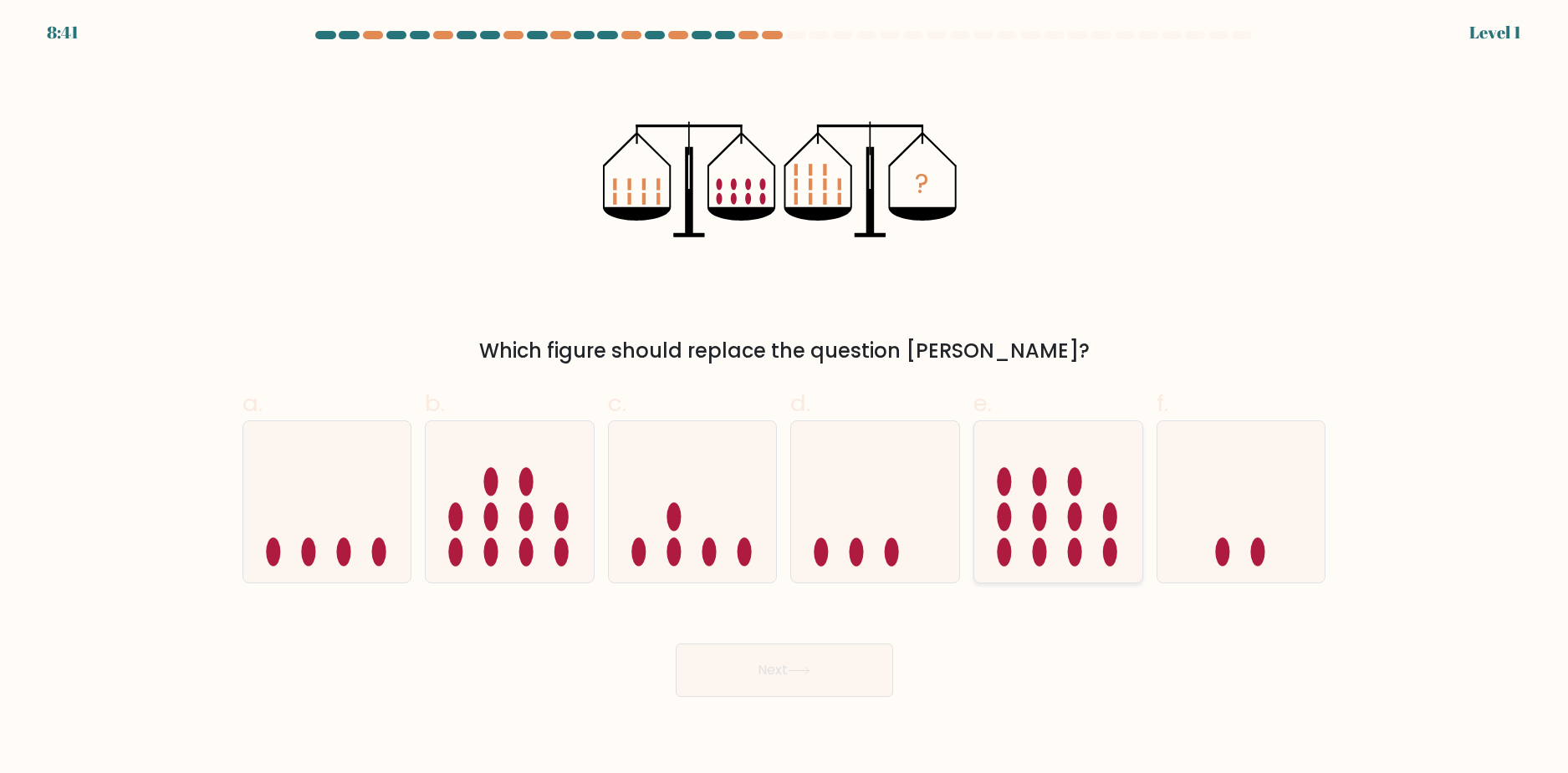
radio input "true"
click at [834, 668] on button "Next" at bounding box center [784, 671] width 217 height 54
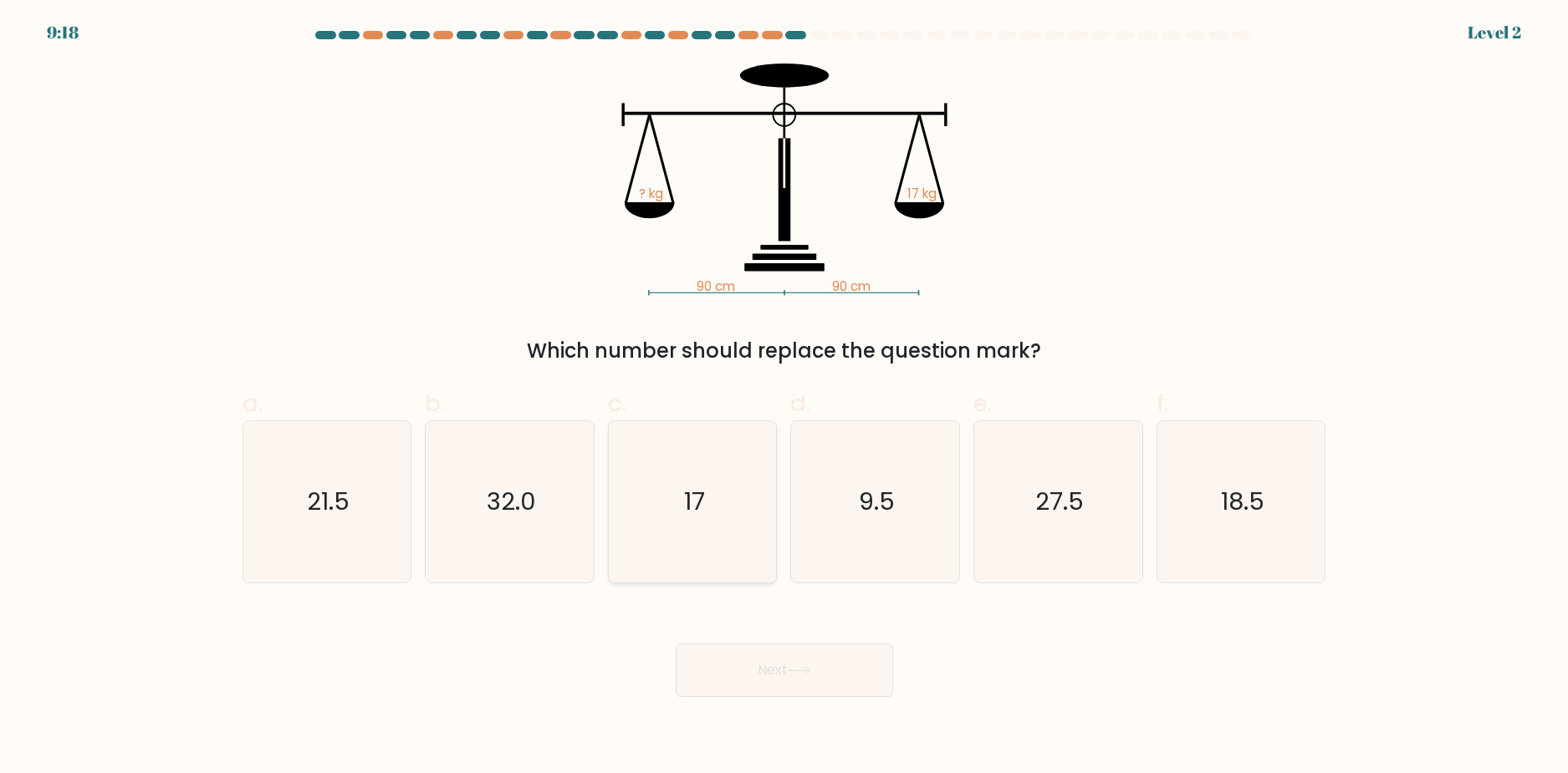
click at [705, 501] on icon "17" at bounding box center [693, 502] width 162 height 162
click at [784, 398] on input "c. 17" at bounding box center [784, 393] width 1 height 11
radio input "true"
click at [810, 667] on icon at bounding box center [799, 671] width 23 height 9
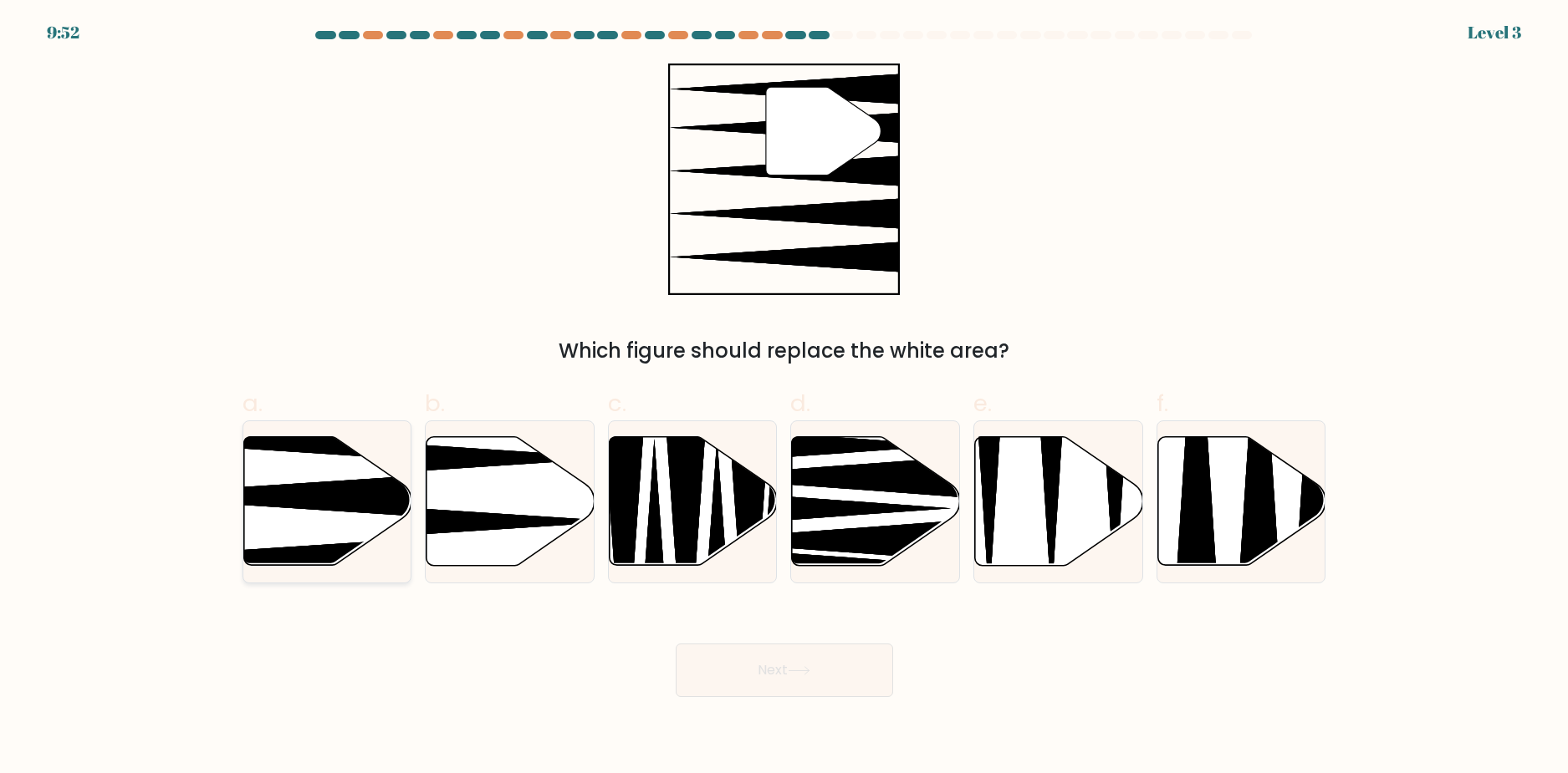
click at [295, 502] on icon at bounding box center [270, 497] width 334 height 44
click at [784, 398] on input "a." at bounding box center [784, 393] width 1 height 11
radio input "true"
click at [807, 677] on button "Next" at bounding box center [784, 671] width 217 height 54
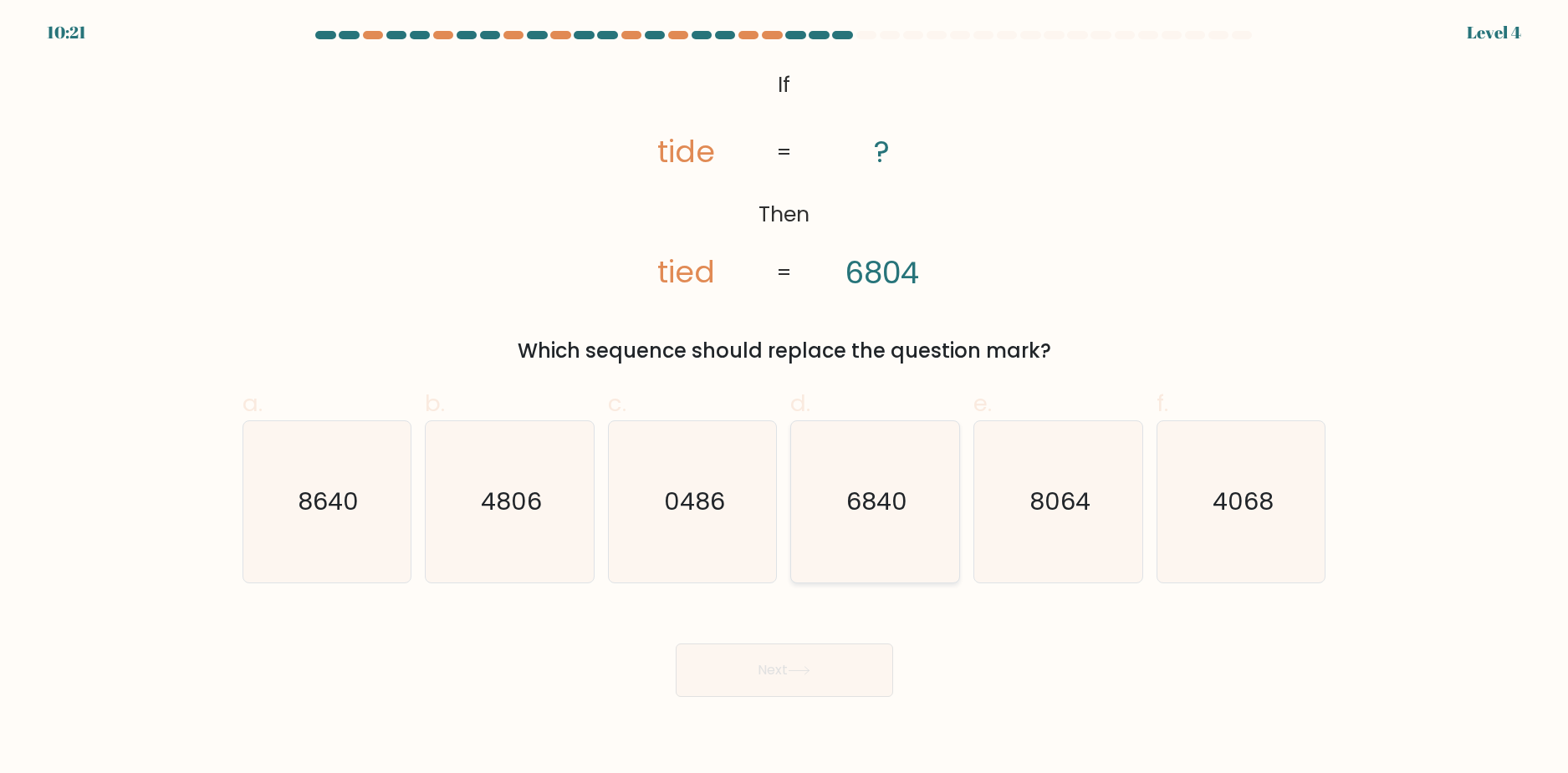
click at [911, 527] on icon "6840" at bounding box center [874, 502] width 162 height 162
click at [785, 398] on input "d. 6840" at bounding box center [784, 393] width 1 height 11
radio input "true"
click at [859, 663] on button "Next" at bounding box center [784, 671] width 217 height 54
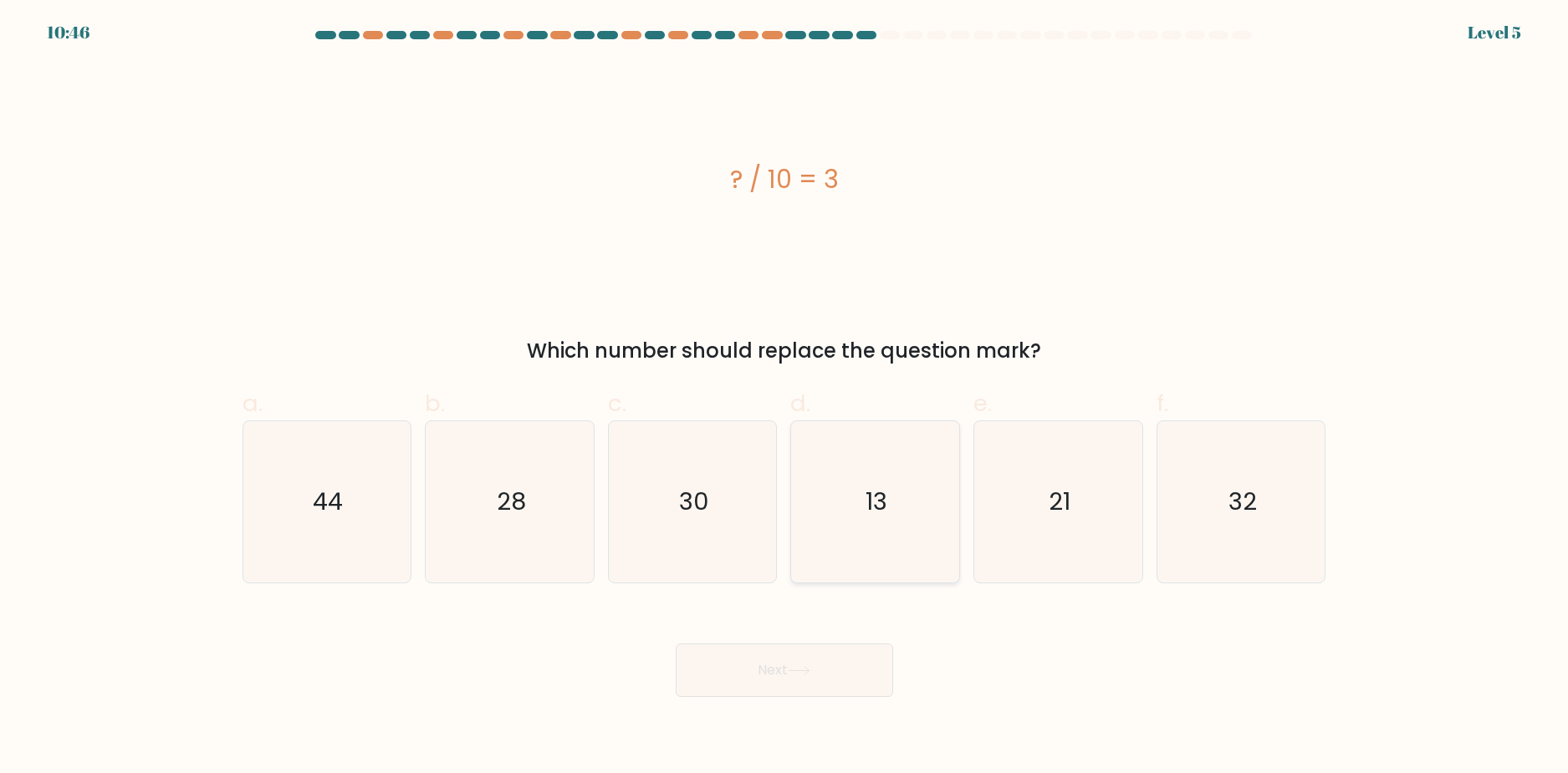
click at [846, 474] on icon "13" at bounding box center [874, 502] width 162 height 162
click at [785, 398] on input "d. 13" at bounding box center [784, 393] width 1 height 11
radio input "true"
click at [840, 669] on button "Next" at bounding box center [784, 671] width 217 height 54
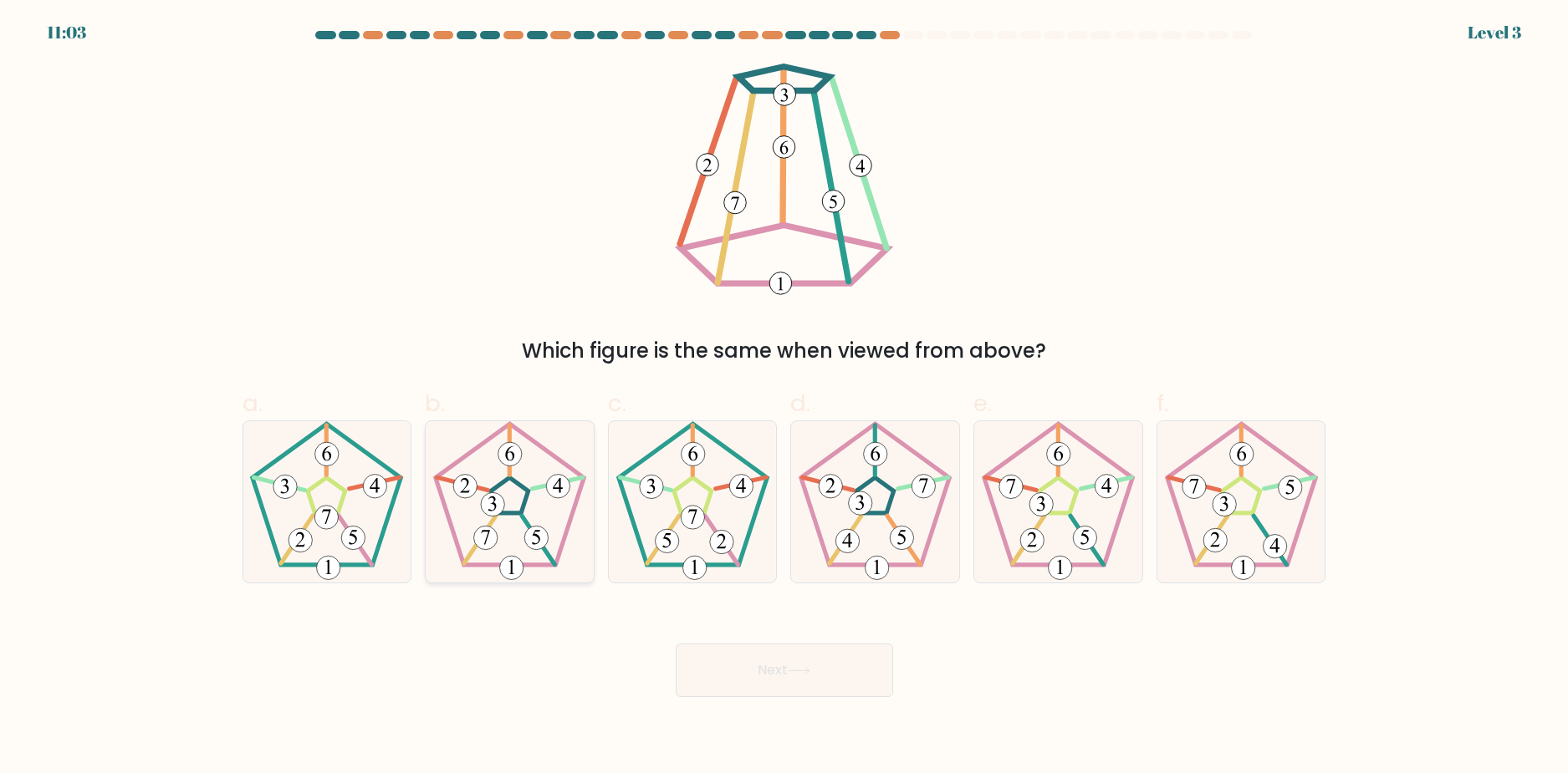
click at [502, 493] on icon at bounding box center [509, 502] width 162 height 162
click at [784, 398] on input "b." at bounding box center [784, 393] width 1 height 11
radio input "true"
click at [770, 672] on button "Next" at bounding box center [784, 671] width 217 height 54
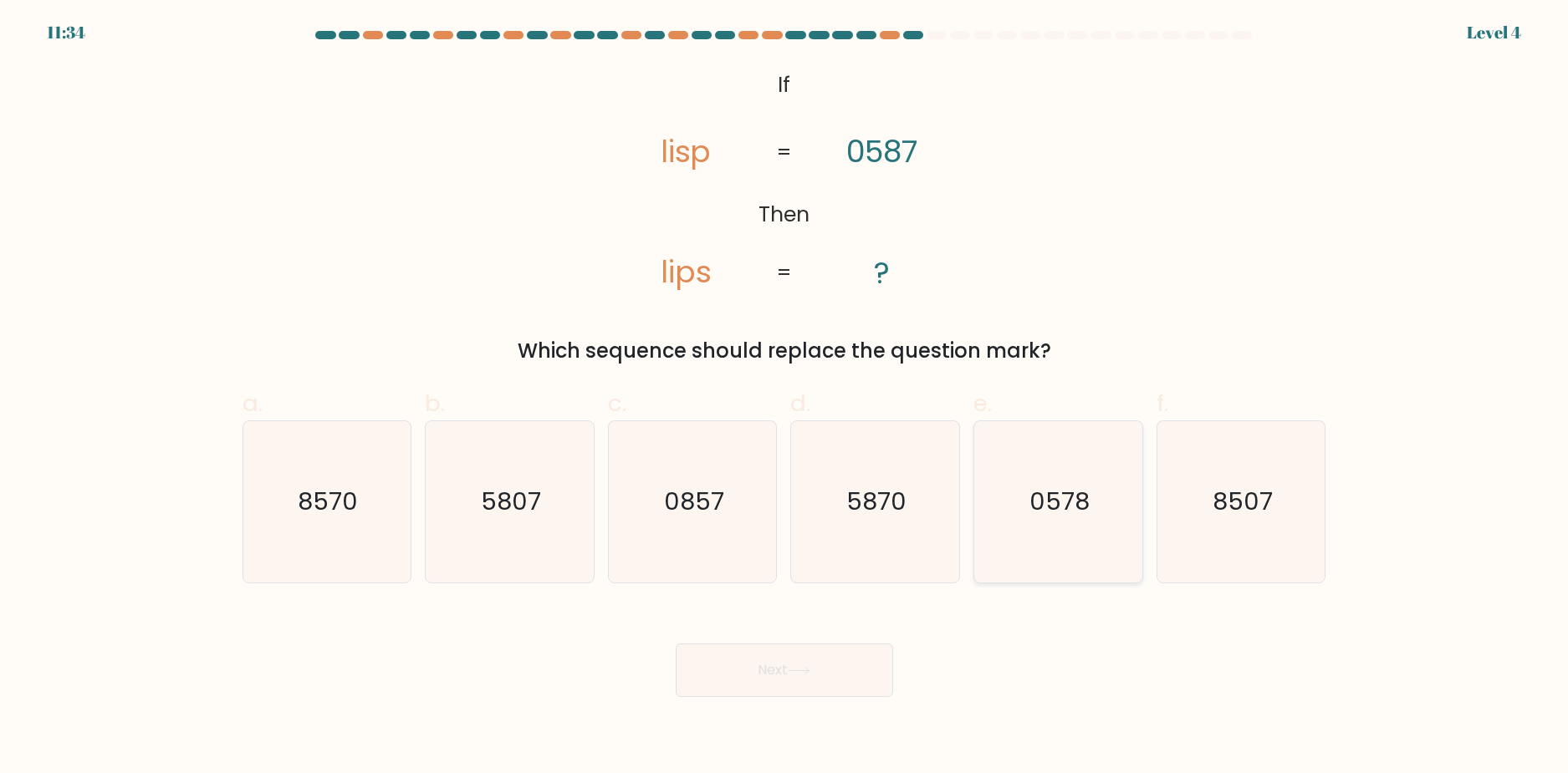
click at [1098, 492] on icon "0578" at bounding box center [1058, 502] width 162 height 162
click at [785, 398] on input "e. 0578" at bounding box center [784, 393] width 1 height 11
radio input "true"
click at [842, 670] on button "Next" at bounding box center [784, 671] width 217 height 54
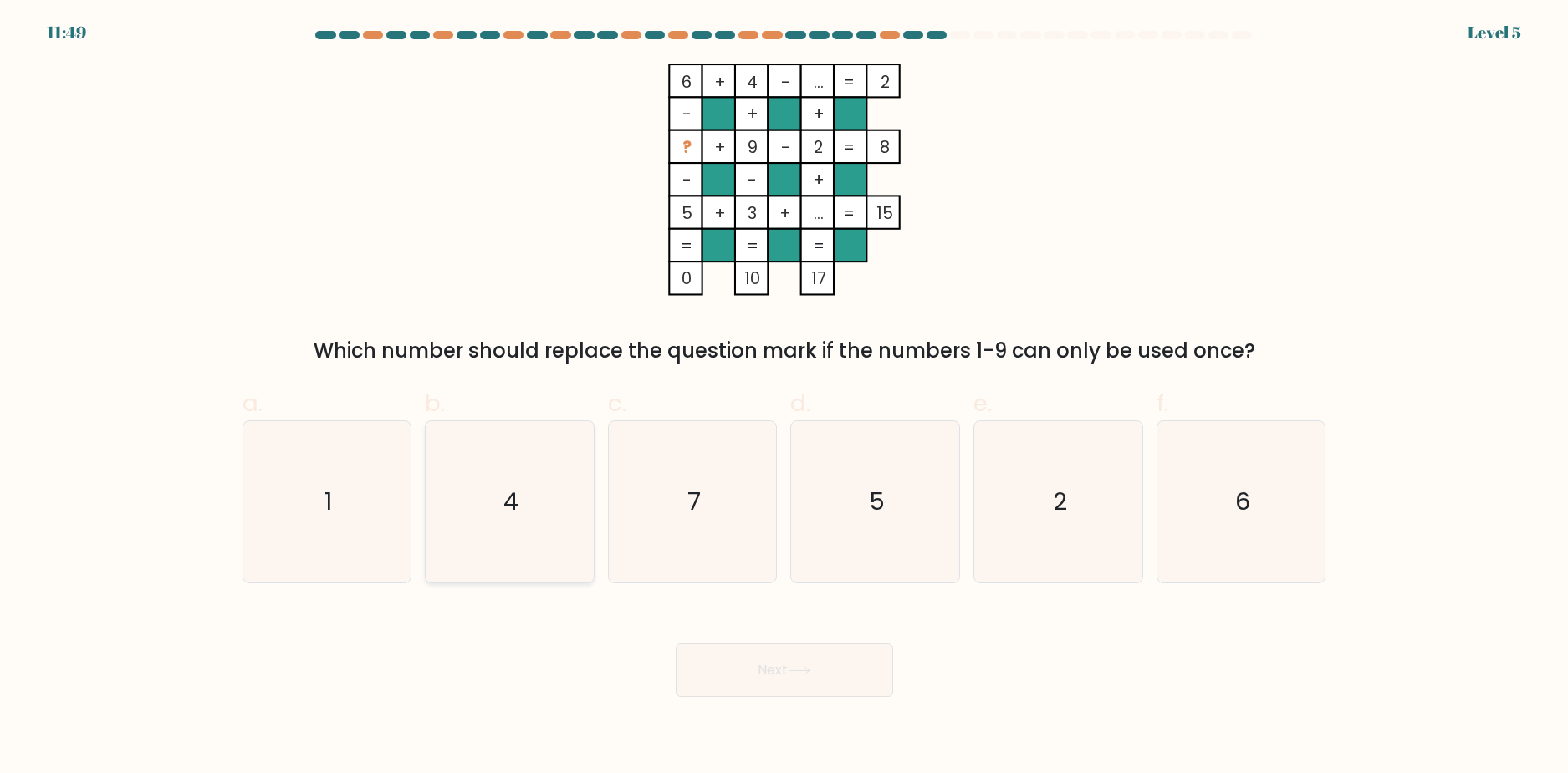
click at [517, 467] on icon "4" at bounding box center [509, 502] width 162 height 162
click at [784, 398] on input "b. 4" at bounding box center [784, 393] width 1 height 11
radio input "true"
click at [803, 671] on icon at bounding box center [799, 671] width 20 height 7
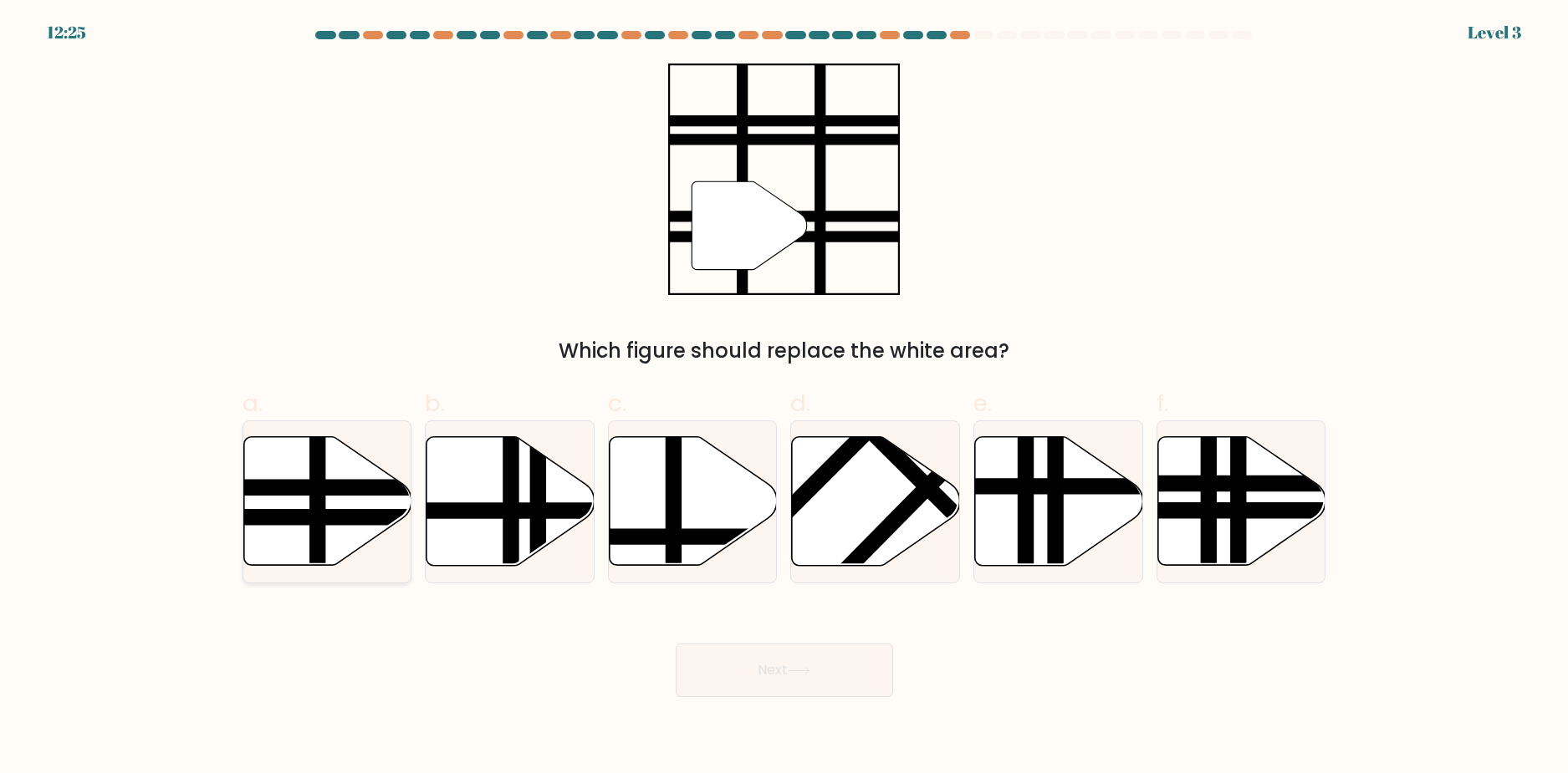
click at [305, 488] on line at bounding box center [378, 488] width 339 height 0
click at [784, 398] on input "a." at bounding box center [784, 393] width 1 height 11
radio input "true"
click at [773, 662] on button "Next" at bounding box center [784, 671] width 217 height 54
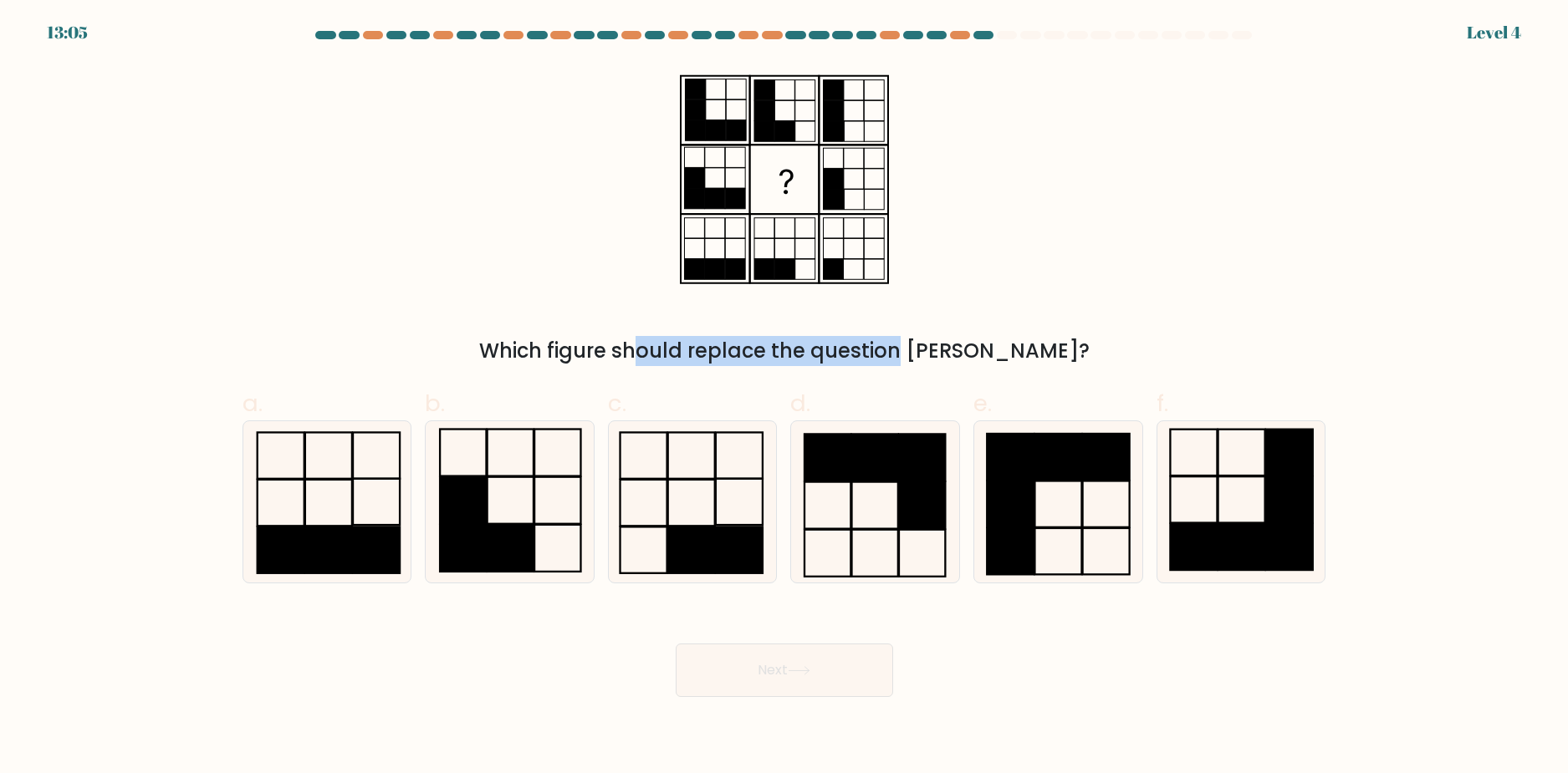
drag, startPoint x: 559, startPoint y: 354, endPoint x: 818, endPoint y: 362, distance: 259.1
click at [818, 362] on div "Which figure should replace the question [PERSON_NAME]?" at bounding box center [784, 351] width 1064 height 30
click at [1086, 351] on div "Which figure should replace the question [PERSON_NAME]?" at bounding box center [784, 351] width 1064 height 30
click at [919, 513] on rect at bounding box center [922, 504] width 46 height 47
click at [785, 398] on input "d." at bounding box center [784, 393] width 1 height 11
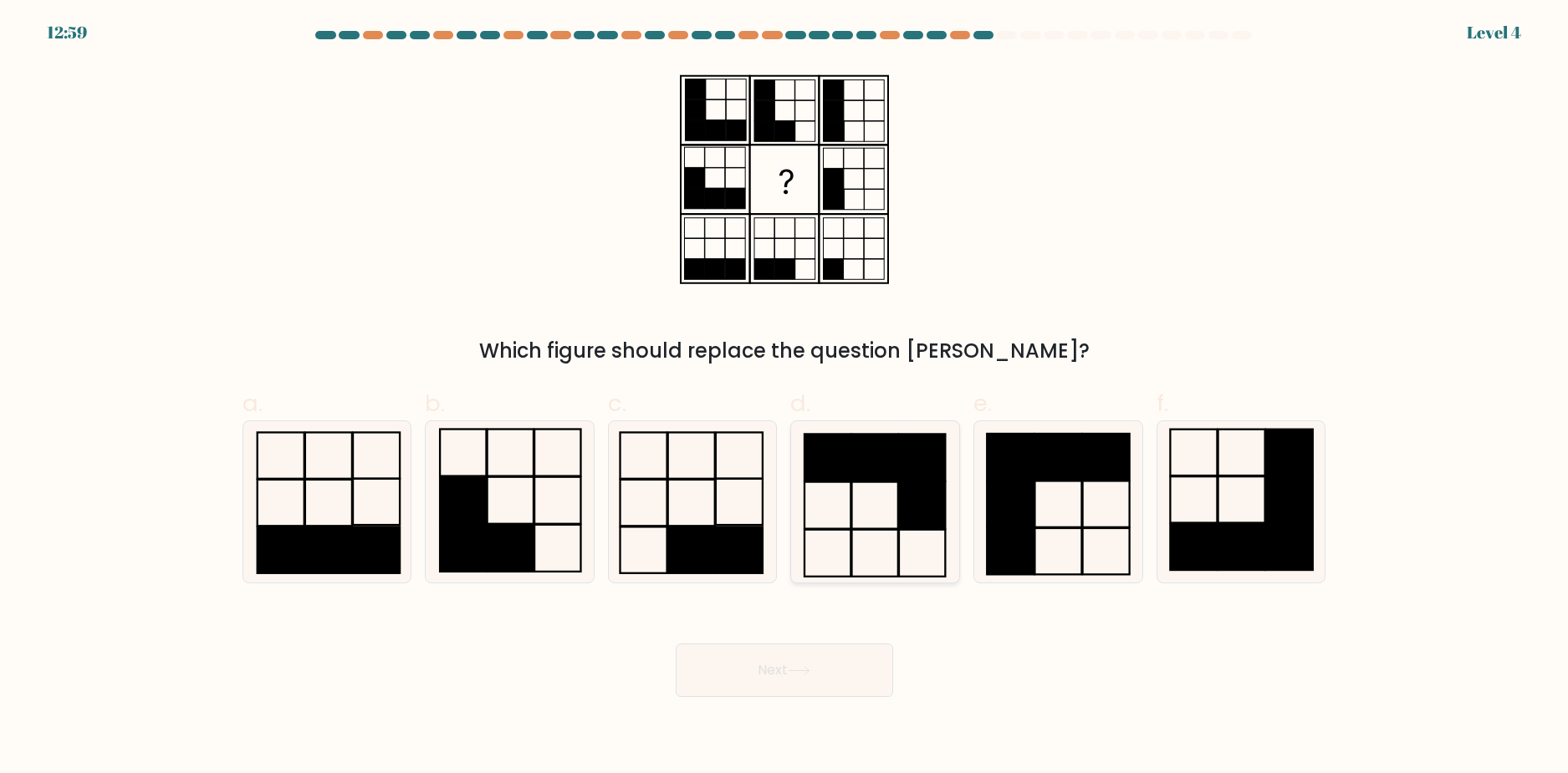
radio input "true"
click at [779, 662] on button "Next" at bounding box center [784, 671] width 217 height 54
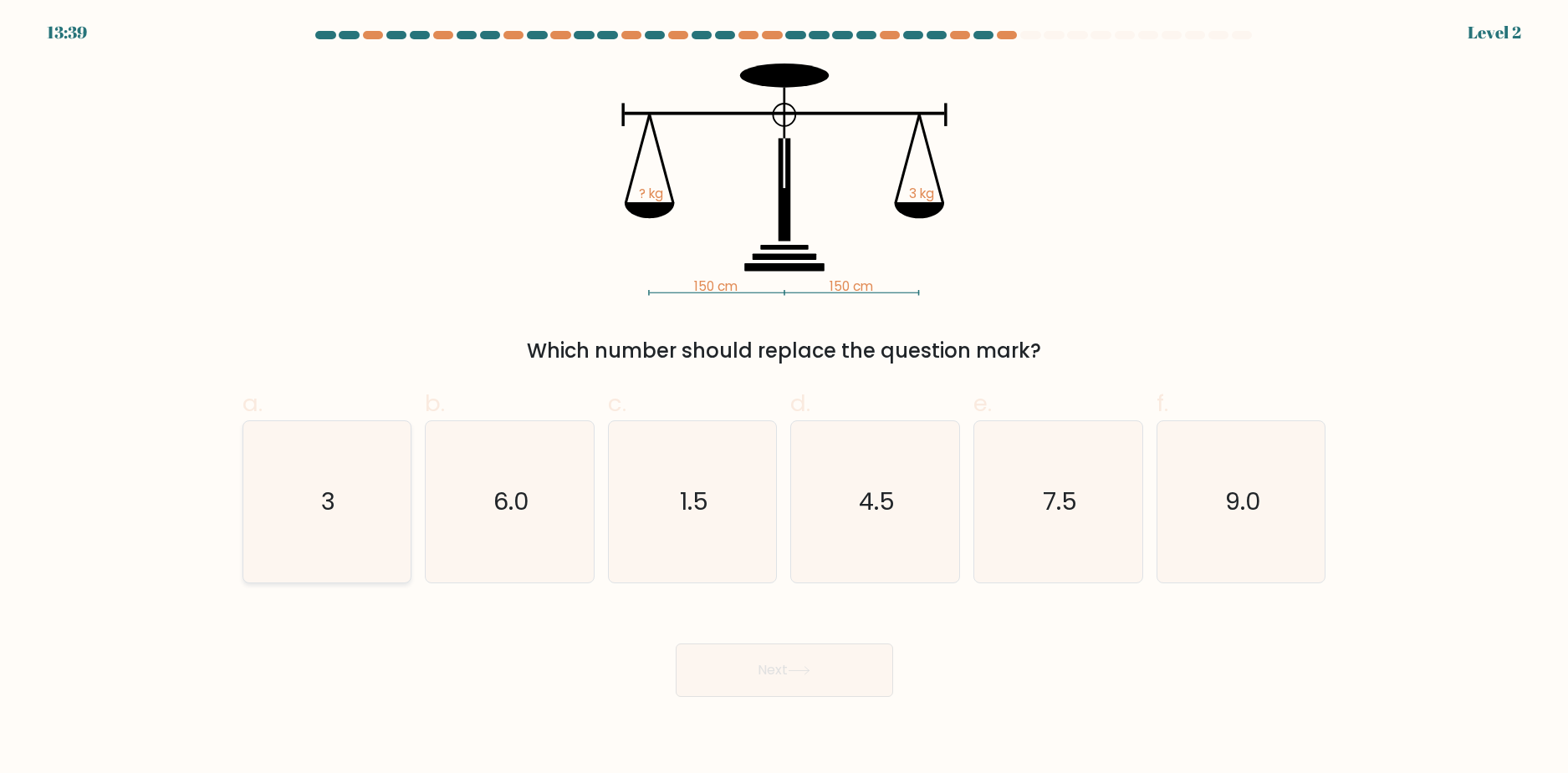
click at [358, 507] on icon "3" at bounding box center [326, 502] width 162 height 162
click at [784, 398] on input "a. 3" at bounding box center [784, 393] width 1 height 11
radio input "true"
click at [827, 684] on button "Next" at bounding box center [784, 671] width 217 height 54
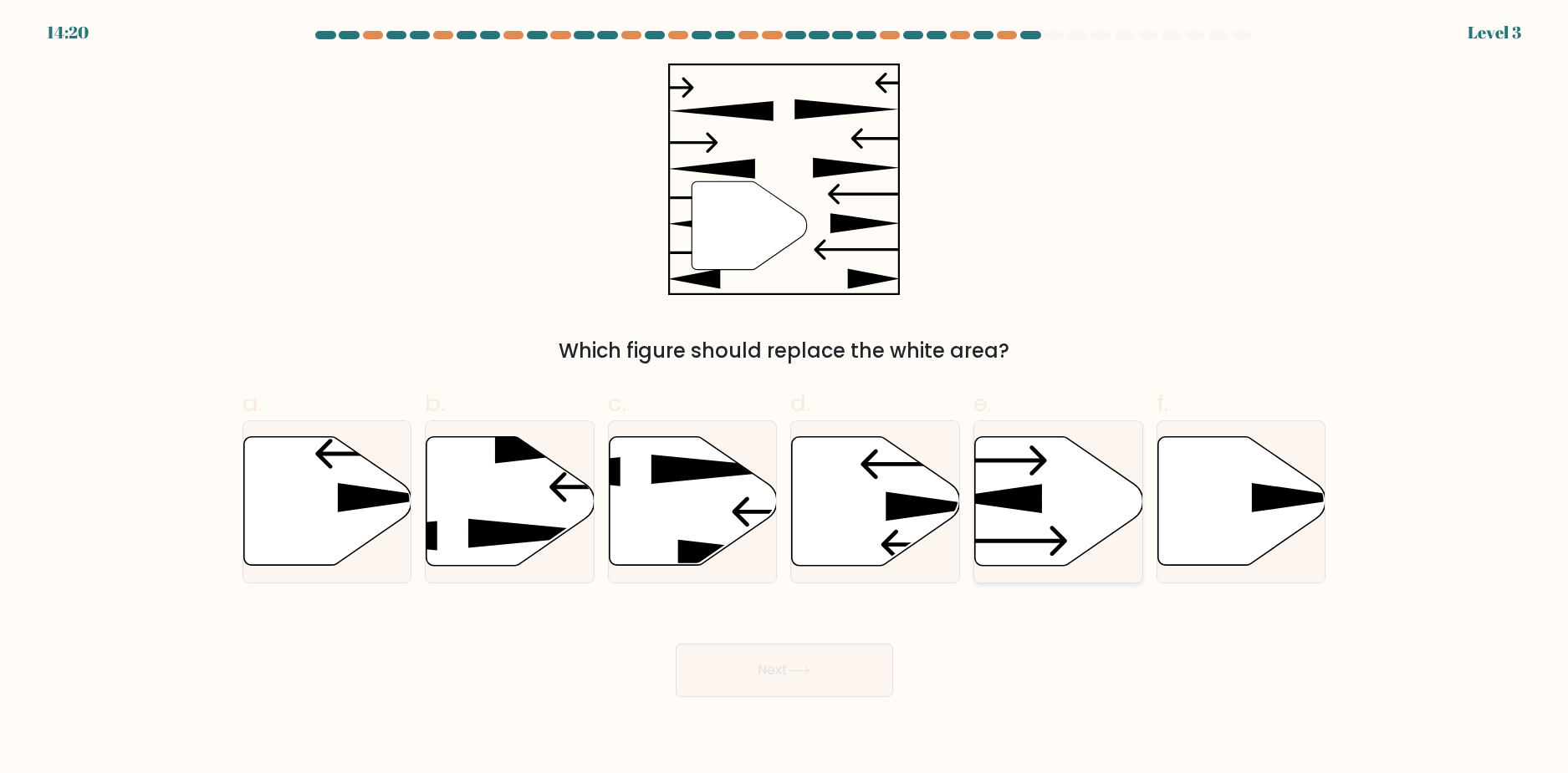
click at [1012, 484] on icon at bounding box center [1059, 502] width 168 height 129
click at [785, 398] on input "e." at bounding box center [784, 393] width 1 height 11
radio input "true"
click at [850, 662] on button "Next" at bounding box center [784, 671] width 217 height 54
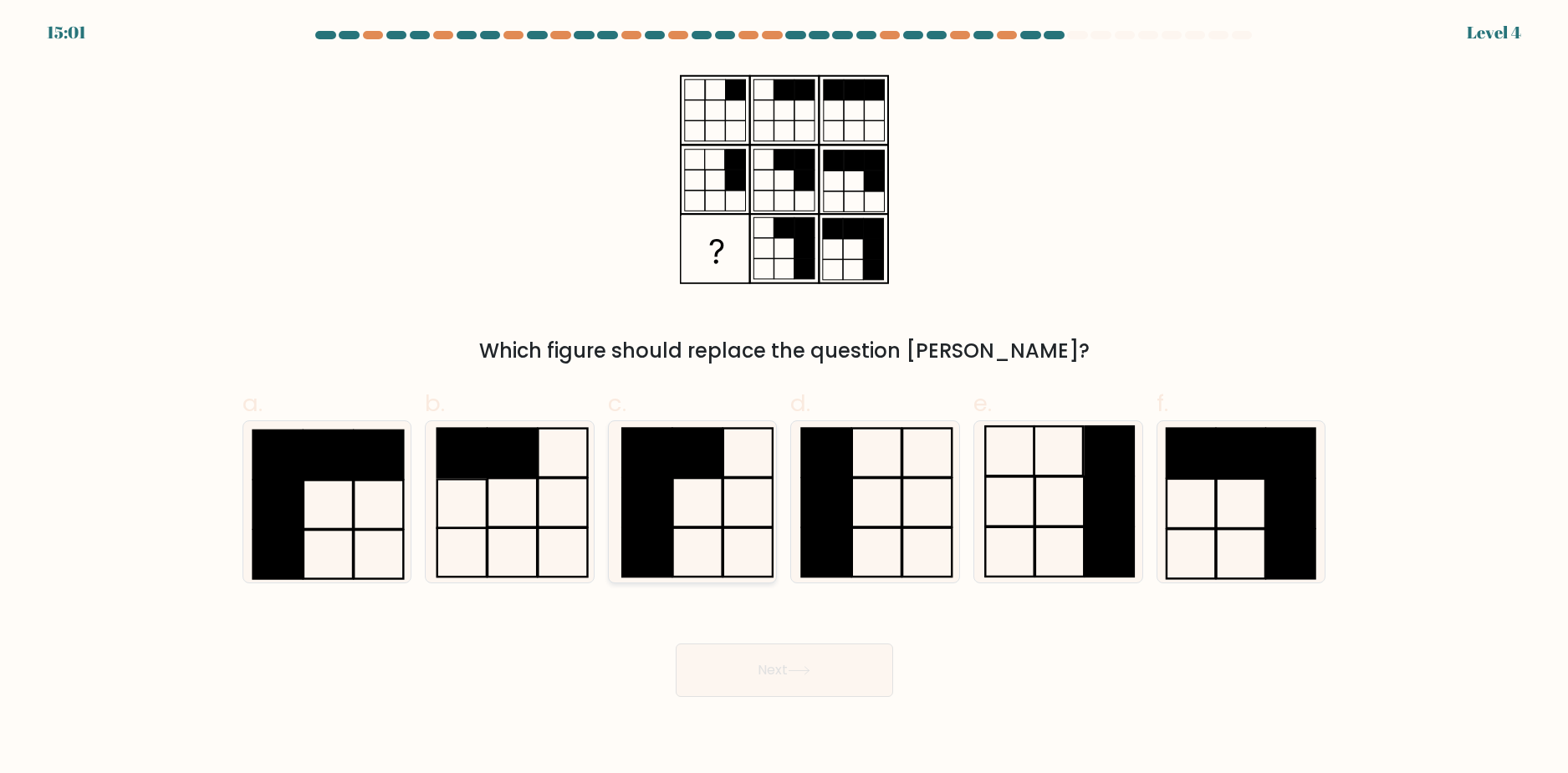
click at [754, 485] on icon at bounding box center [693, 502] width 162 height 162
click at [784, 398] on input "c." at bounding box center [784, 393] width 1 height 11
radio input "true"
click at [768, 648] on button "Next" at bounding box center [784, 671] width 217 height 54
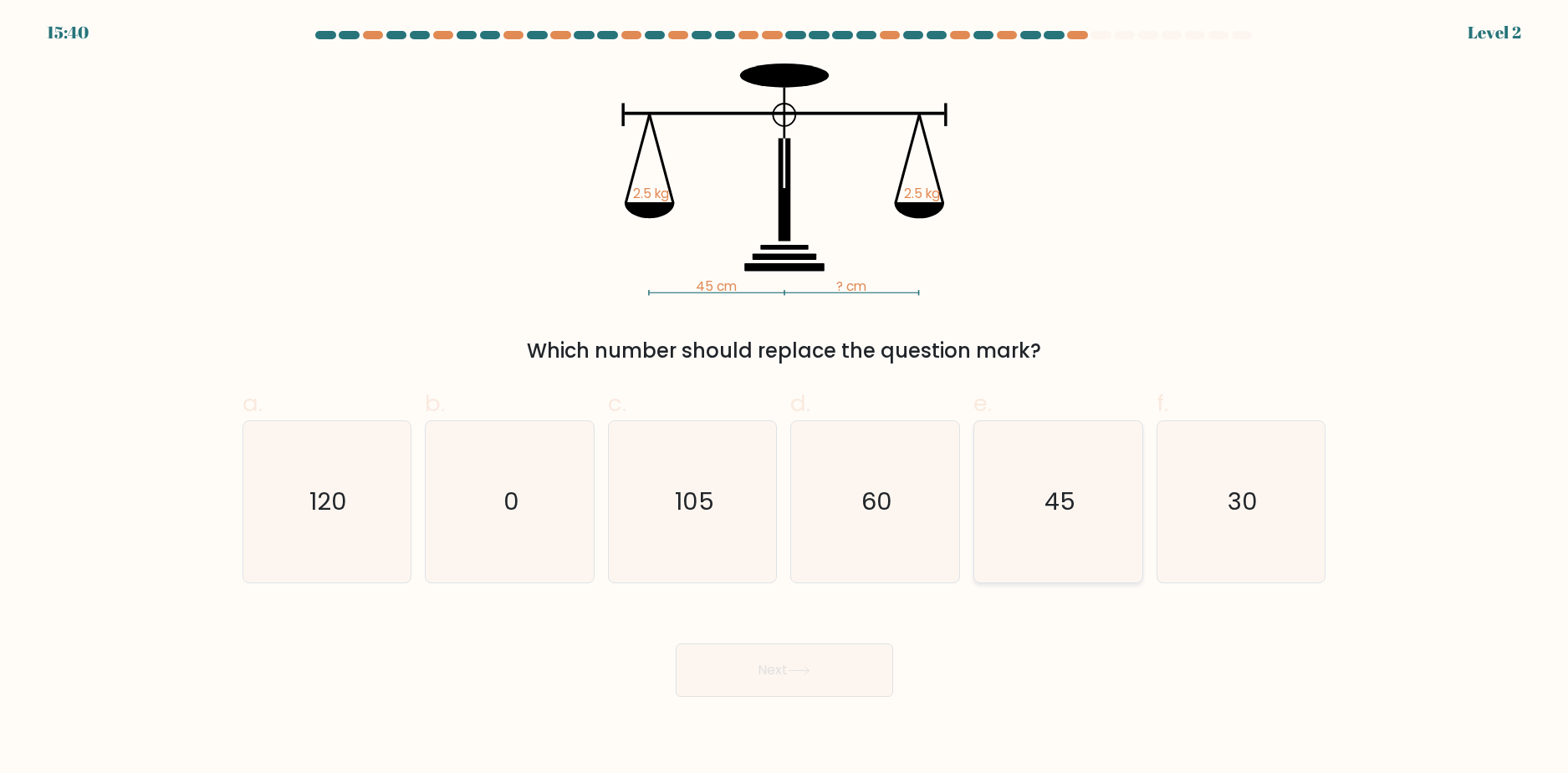
click at [1066, 509] on text "45" at bounding box center [1060, 502] width 31 height 34
click at [785, 398] on input "e. 45" at bounding box center [784, 393] width 1 height 11
radio input "true"
click at [810, 675] on button "Next" at bounding box center [784, 671] width 217 height 54
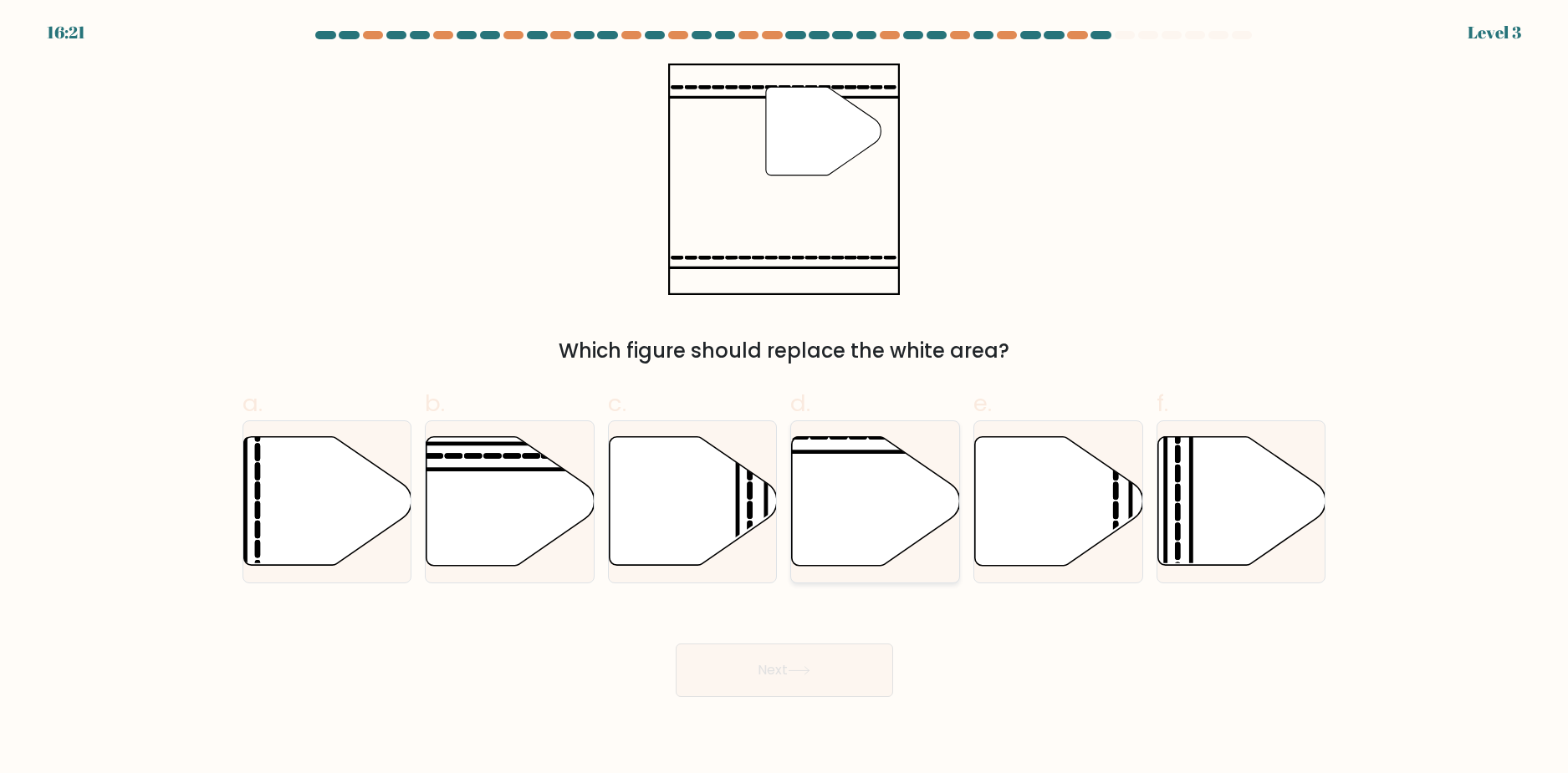
click at [837, 520] on icon at bounding box center [876, 502] width 168 height 129
click at [785, 398] on input "d." at bounding box center [784, 393] width 1 height 11
radio input "true"
click at [803, 667] on icon at bounding box center [799, 671] width 23 height 9
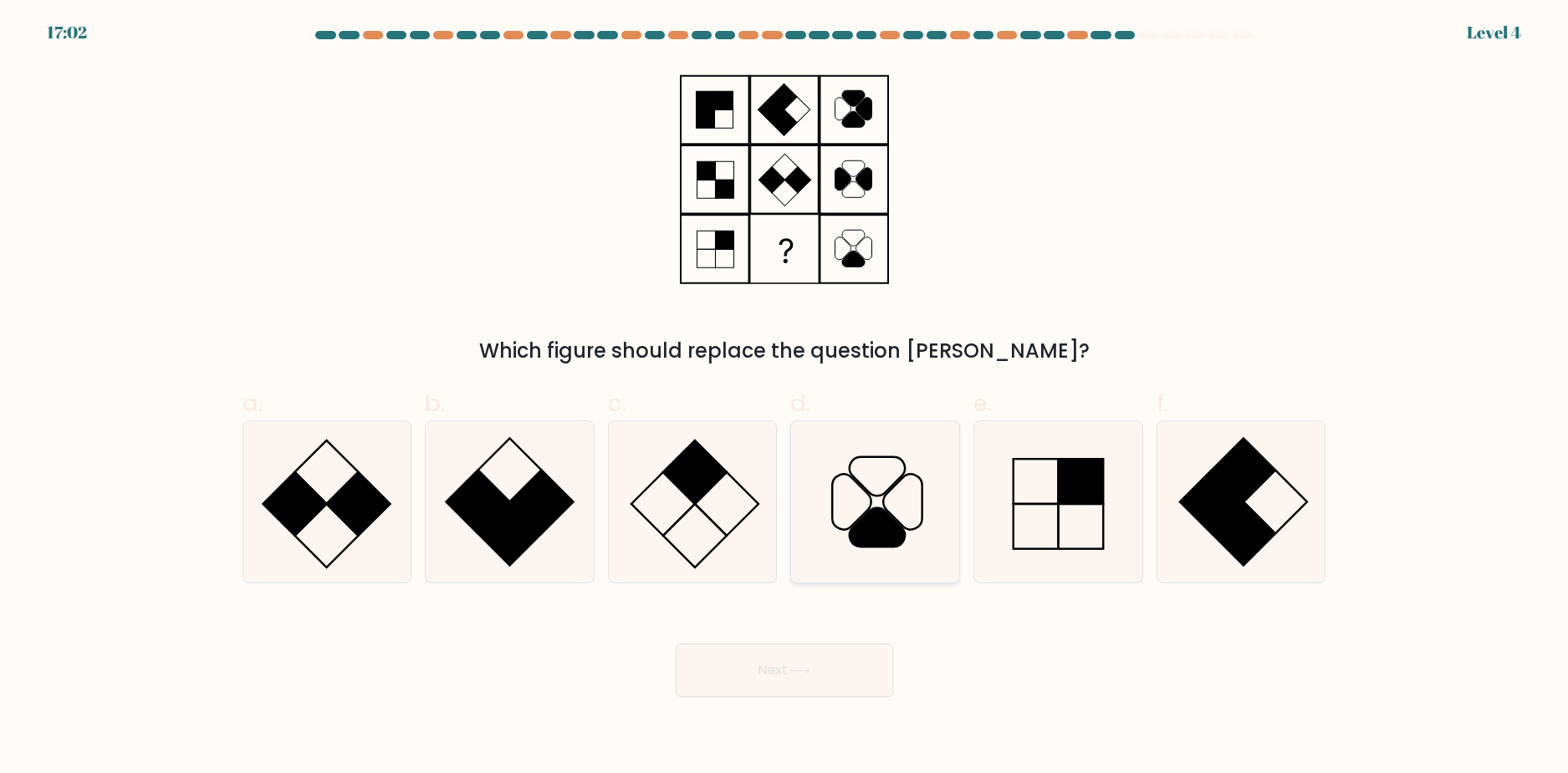
click at [907, 489] on icon at bounding box center [874, 502] width 162 height 162
click at [785, 398] on input "d." at bounding box center [784, 393] width 1 height 11
radio input "true"
click at [728, 505] on icon at bounding box center [693, 502] width 162 height 162
click at [784, 398] on input "c." at bounding box center [784, 393] width 1 height 11
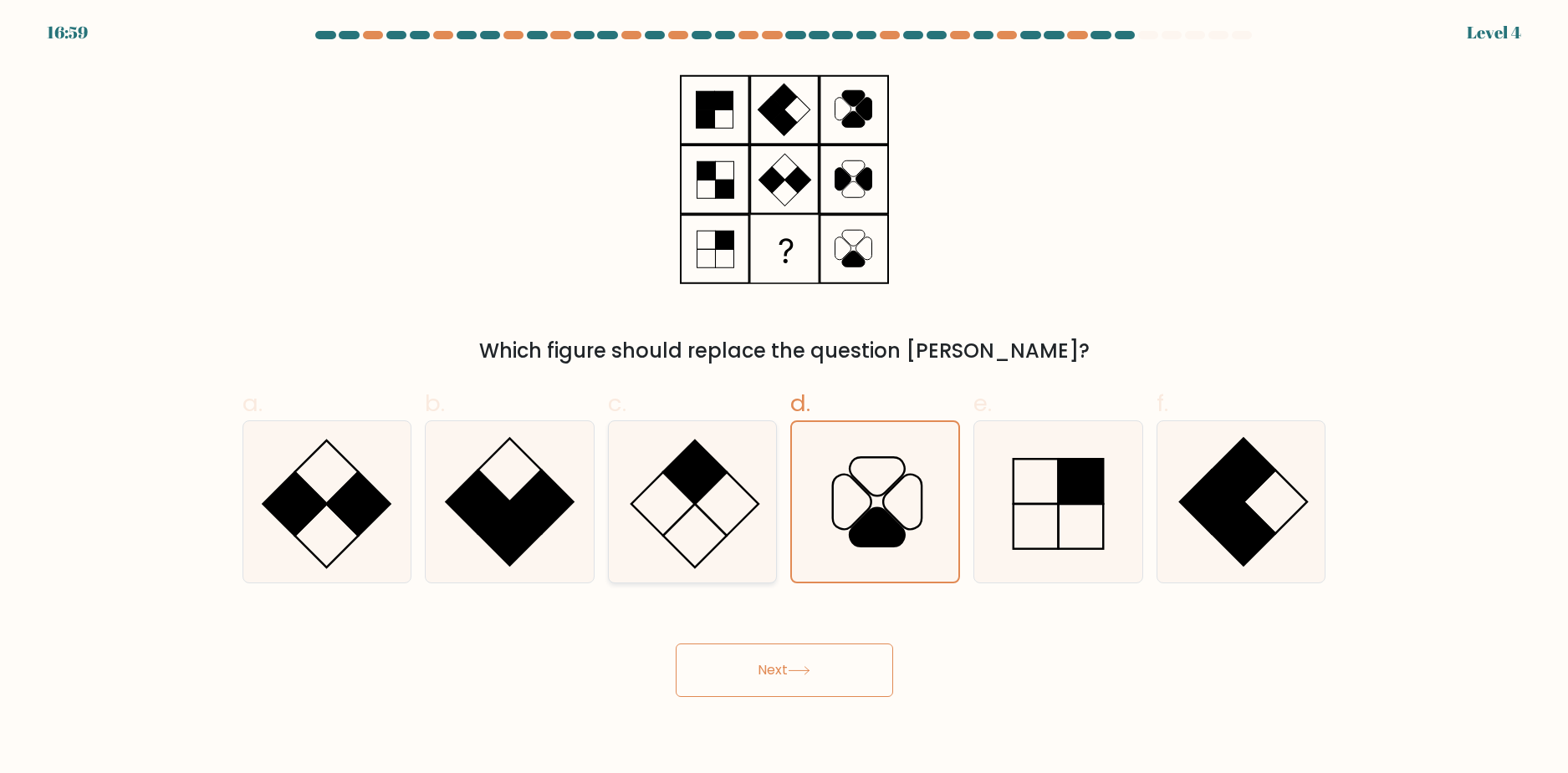
radio input "true"
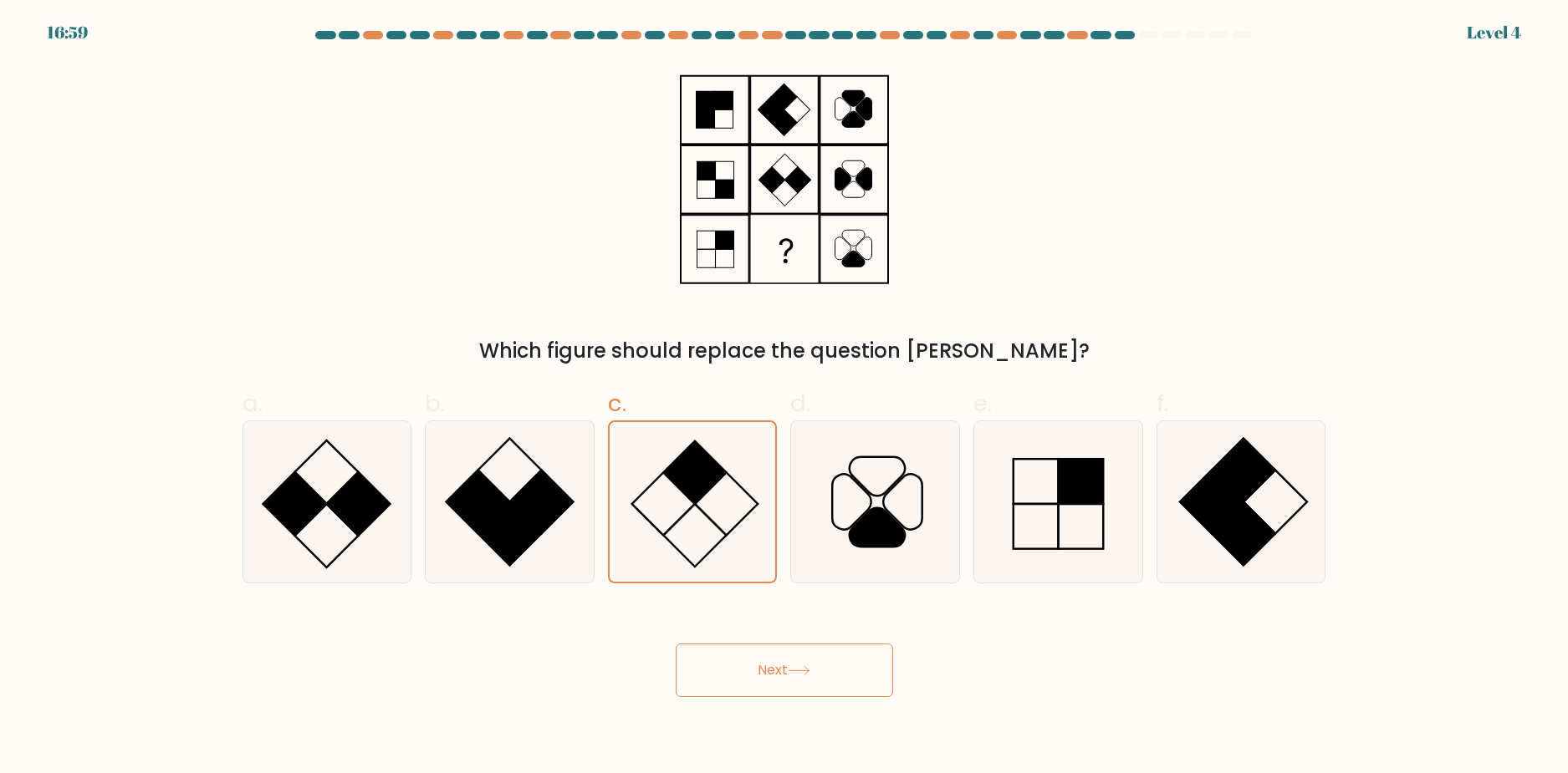
click at [829, 676] on button "Next" at bounding box center [784, 671] width 217 height 54
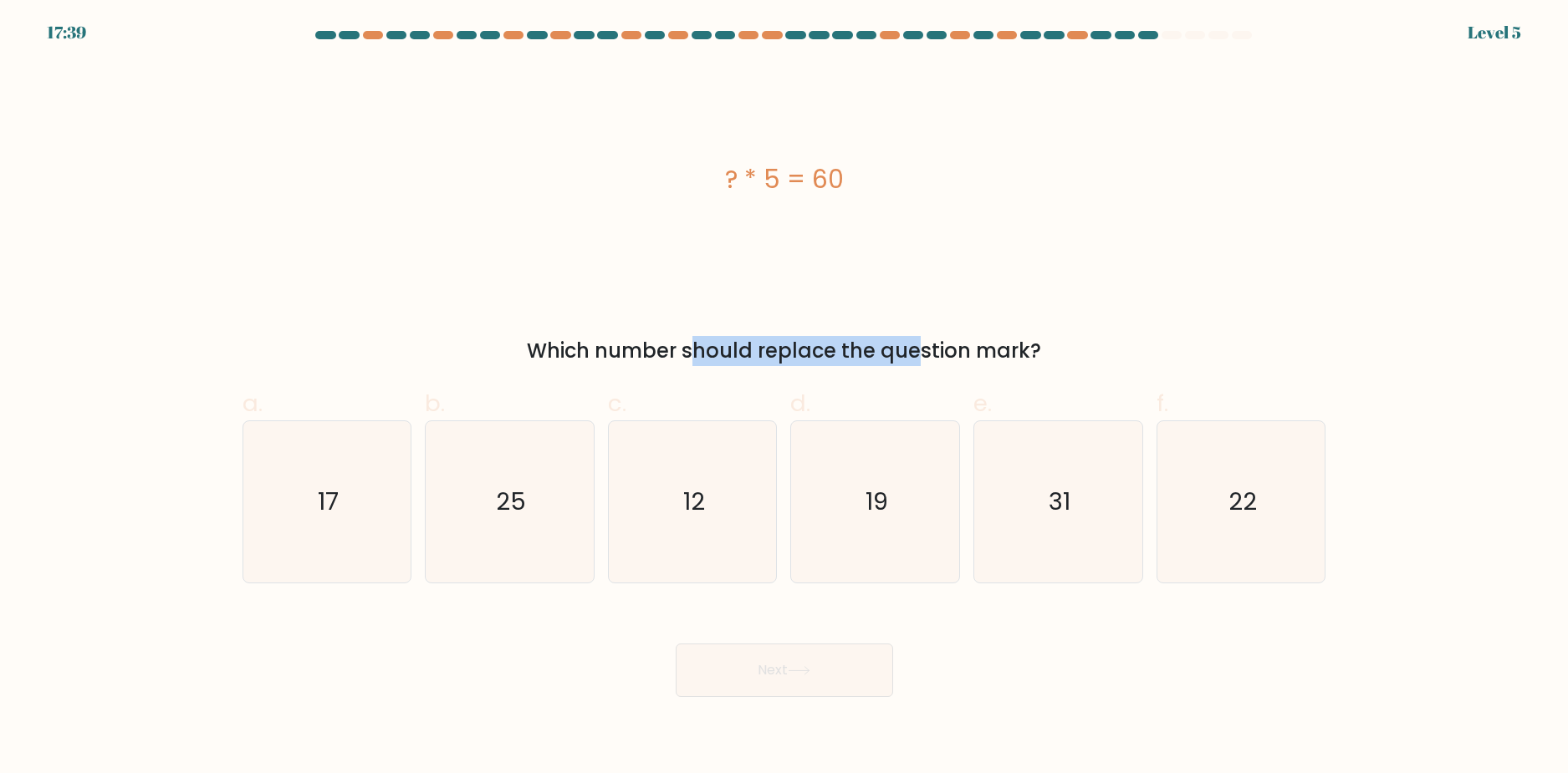
drag, startPoint x: 531, startPoint y: 346, endPoint x: 773, endPoint y: 359, distance: 242.3
click at [773, 359] on div "Which number should replace the question mark?" at bounding box center [784, 351] width 1064 height 30
click at [779, 280] on div "? * 5 = 60" at bounding box center [784, 180] width 1084 height 232
click at [490, 497] on icon "25" at bounding box center [509, 502] width 162 height 162
click at [784, 398] on input "b. 25" at bounding box center [784, 393] width 1 height 11
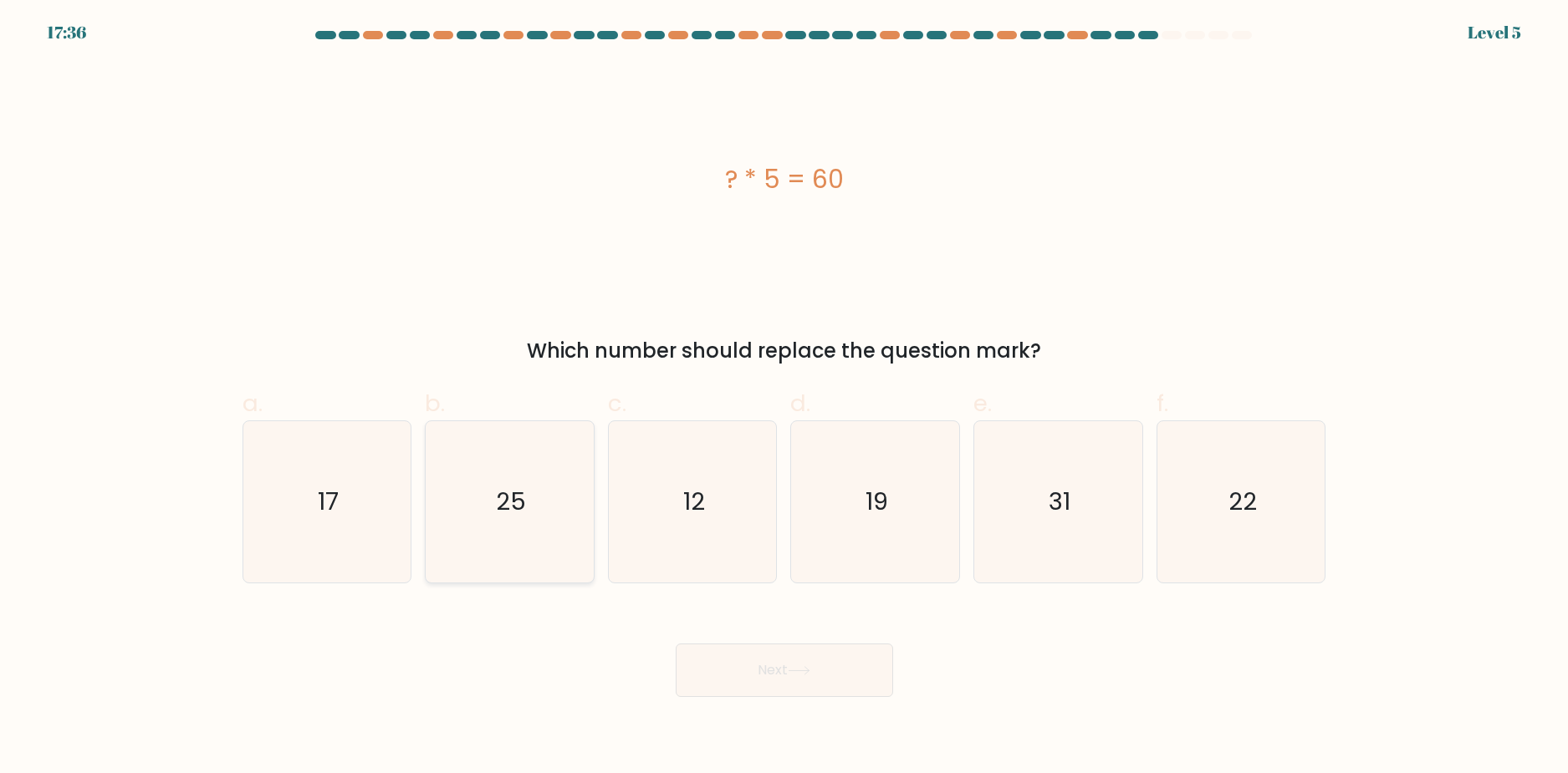
radio input "true"
click at [745, 669] on button "Next" at bounding box center [784, 671] width 217 height 54
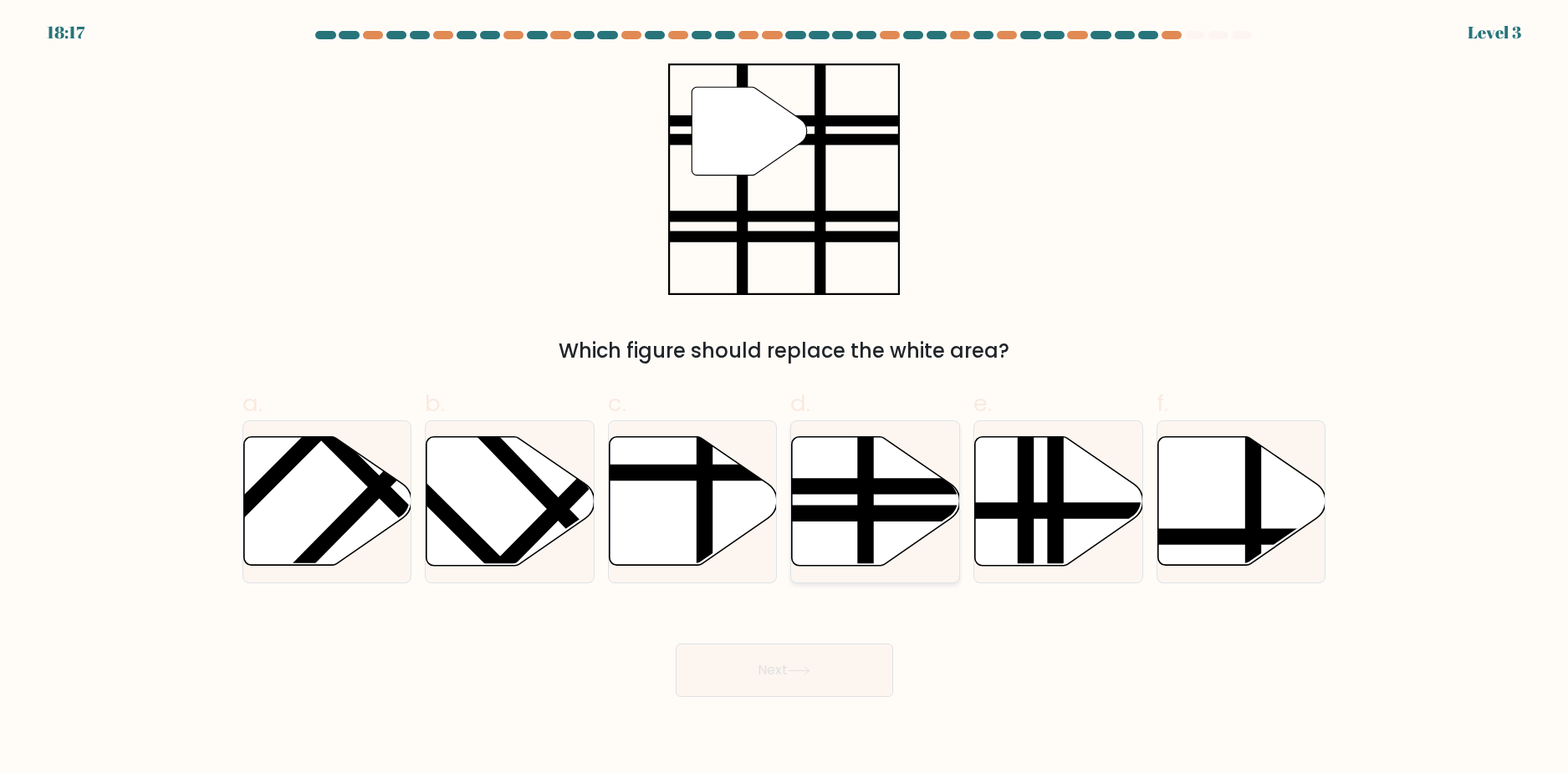
click at [847, 514] on line at bounding box center [927, 514] width 339 height 0
click at [785, 398] on input "d." at bounding box center [784, 393] width 1 height 11
radio input "true"
click at [786, 677] on button "Next" at bounding box center [784, 671] width 217 height 54
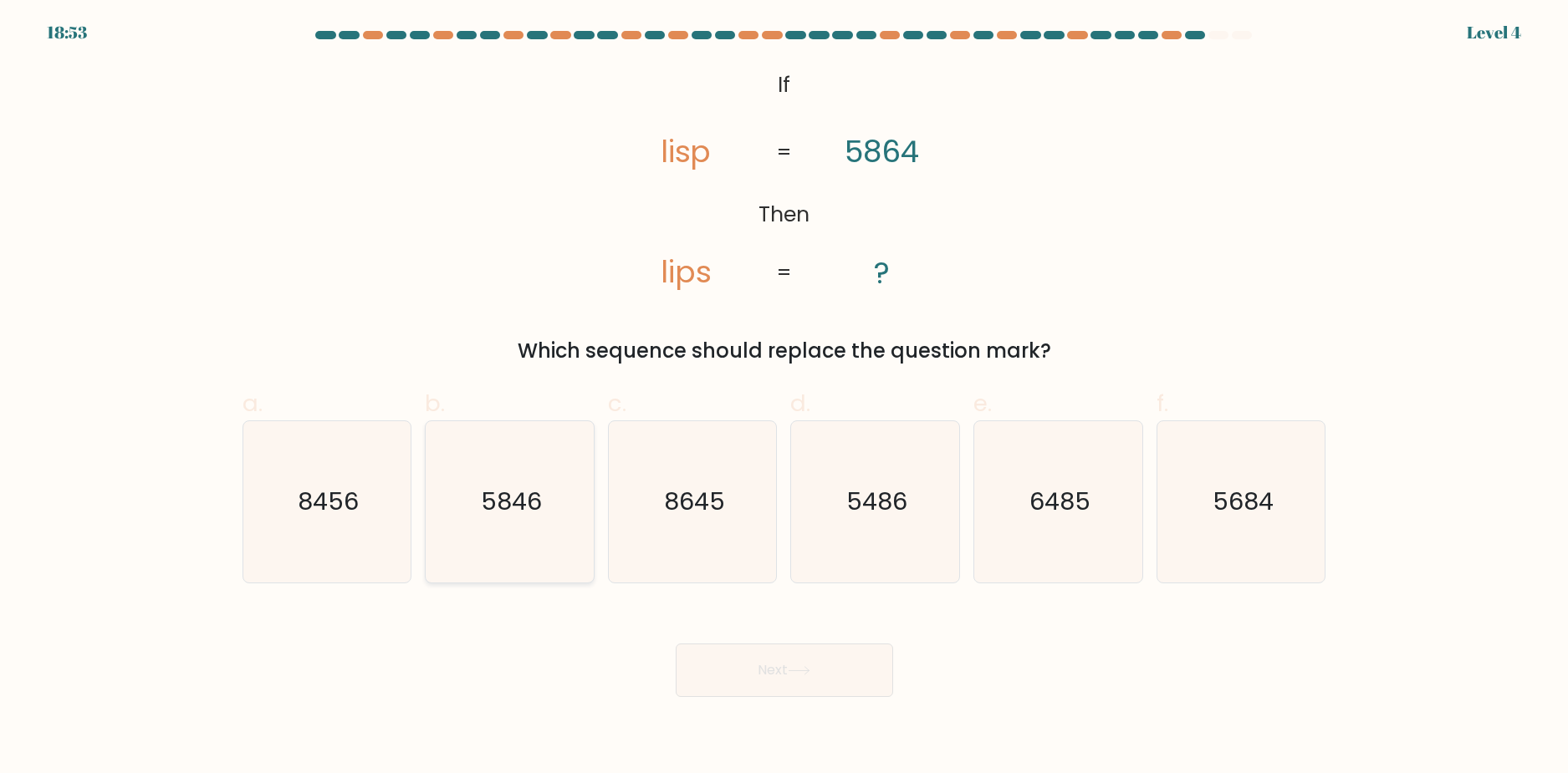
click at [494, 503] on text "5846" at bounding box center [511, 502] width 61 height 34
click at [784, 398] on input "b. 5846" at bounding box center [784, 393] width 1 height 11
radio input "true"
click at [803, 676] on button "Next" at bounding box center [784, 671] width 217 height 54
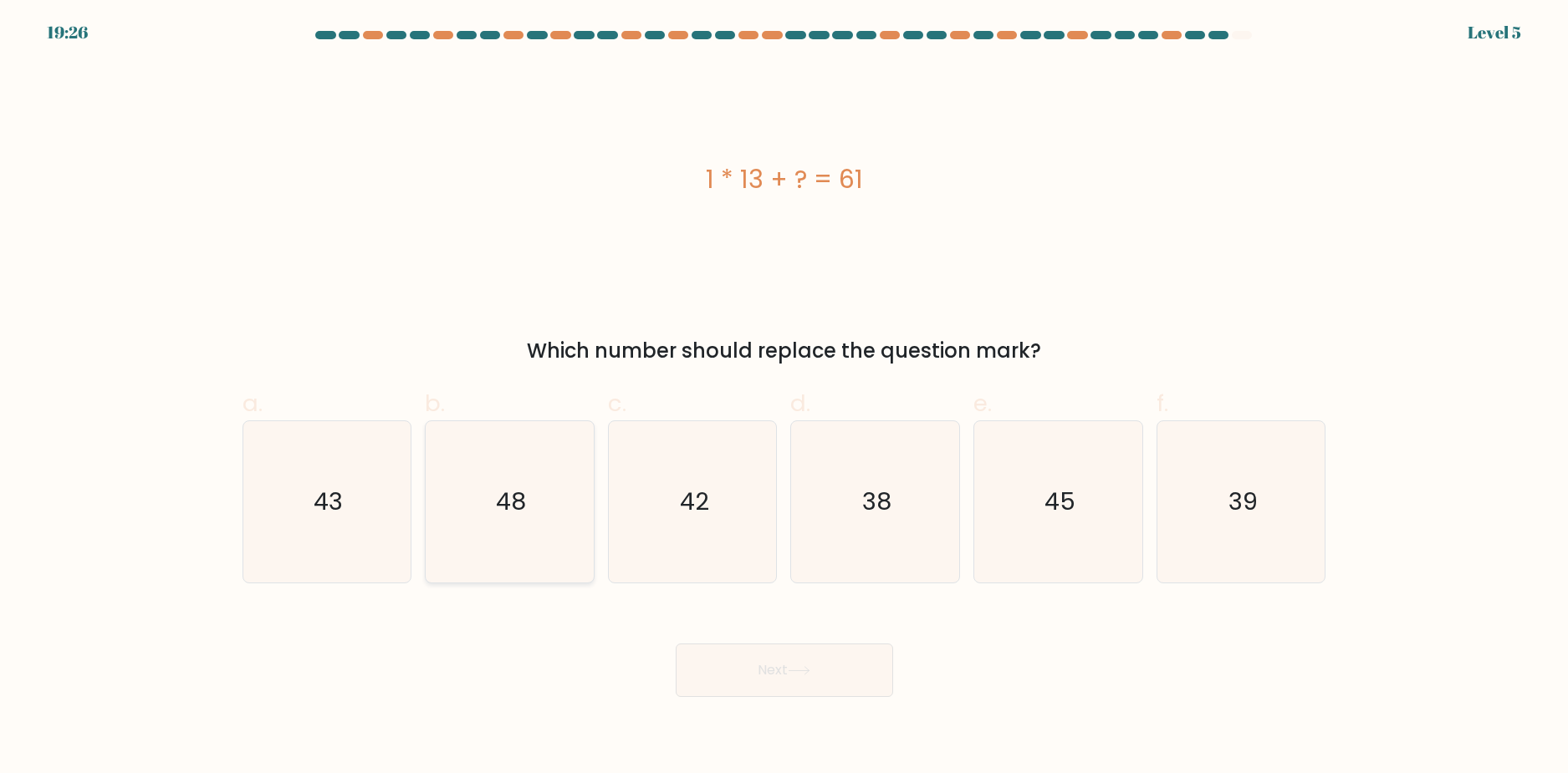
click at [485, 487] on icon "48" at bounding box center [509, 502] width 162 height 162
click at [784, 398] on input "b. 48" at bounding box center [784, 393] width 1 height 11
radio input "true"
click at [747, 667] on button "Next" at bounding box center [784, 671] width 217 height 54
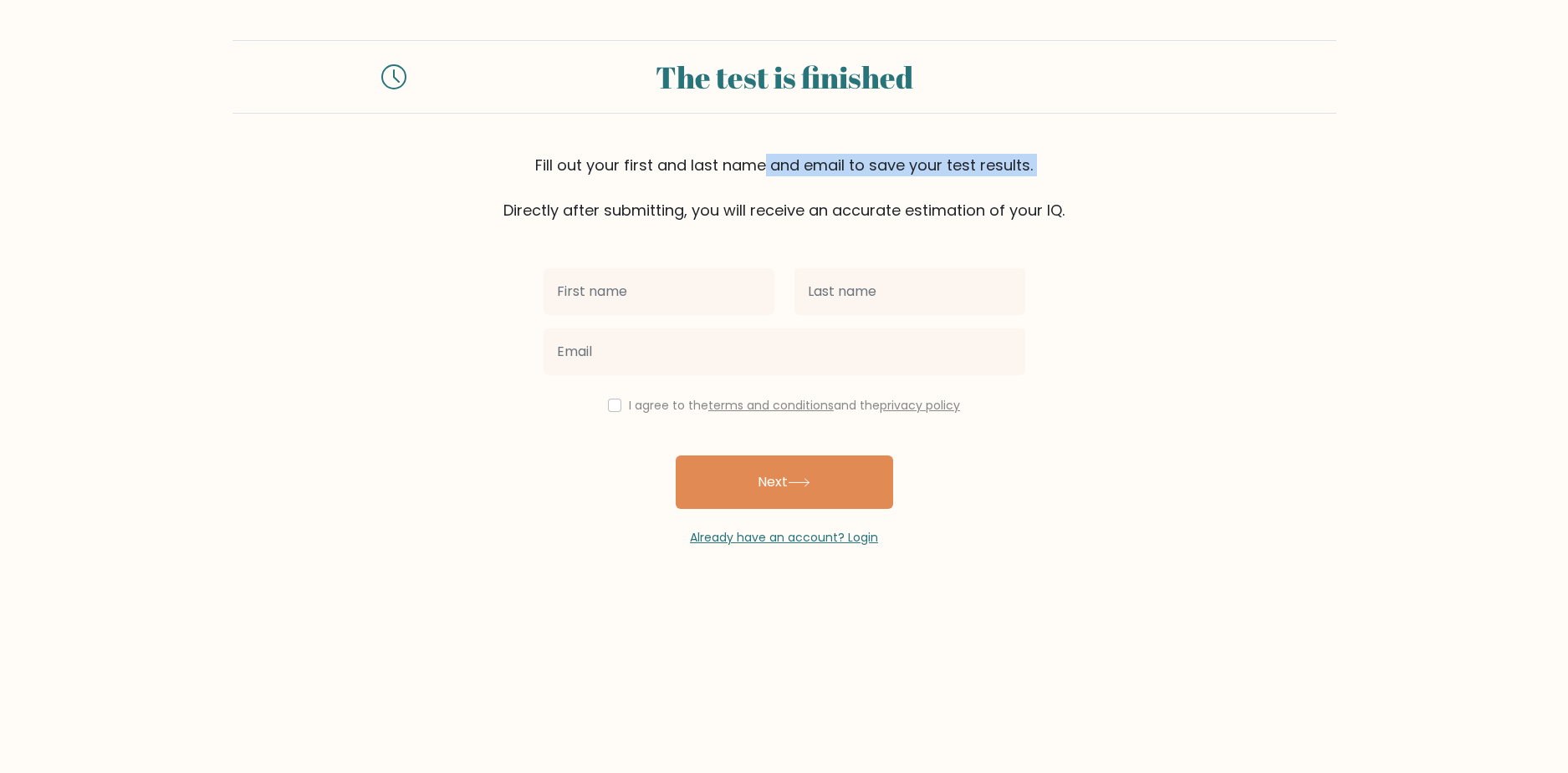
drag, startPoint x: 449, startPoint y: 143, endPoint x: 956, endPoint y: 193, distance: 509.5
click at [956, 193] on div "The test is finished Fill out your first and last name and email to save your t…" at bounding box center [784, 131] width 1104 height 182
click at [1210, 196] on div "Fill out your first and last name and email to save your test results. Directly…" at bounding box center [784, 187] width 1104 height 68
drag, startPoint x: 1213, startPoint y: 283, endPoint x: 571, endPoint y: 197, distance: 647.7
click at [570, 199] on form "The test is finished Fill out your first and last name and email to save your t…" at bounding box center [784, 293] width 1568 height 507
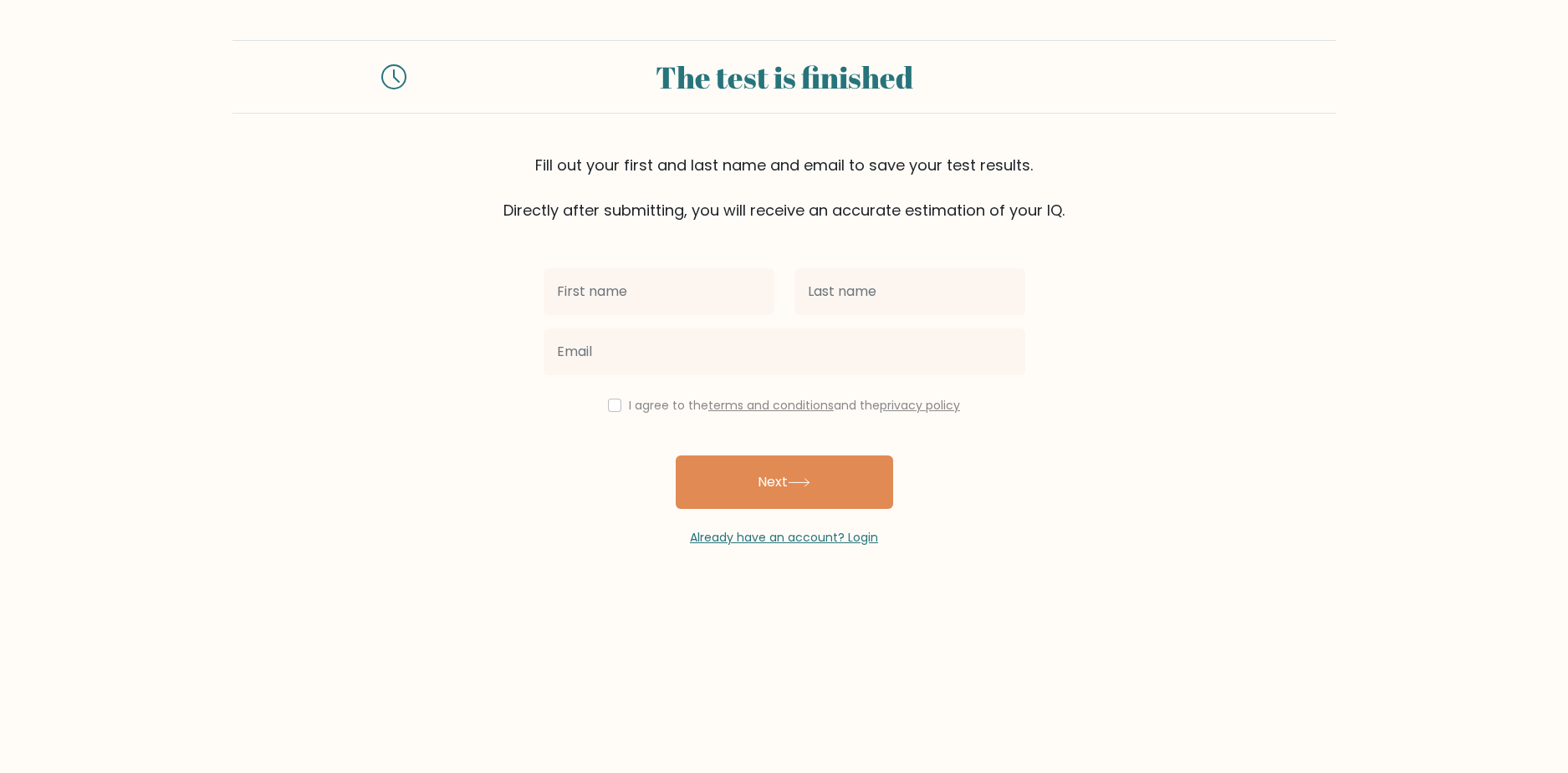
click at [596, 182] on div "Fill out your first and last name and email to save your test results. Directly…" at bounding box center [784, 187] width 1104 height 68
